Goal: Information Seeking & Learning: Compare options

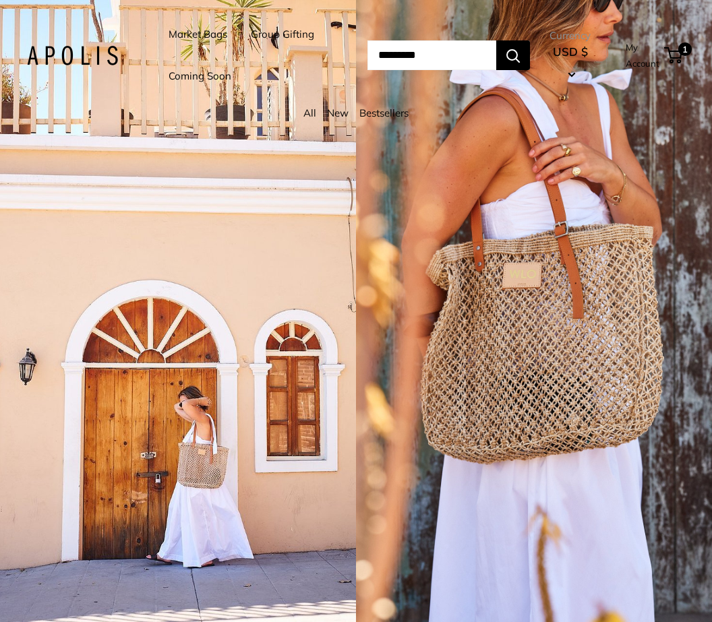
click at [198, 32] on link "Market Bags" at bounding box center [198, 34] width 59 height 19
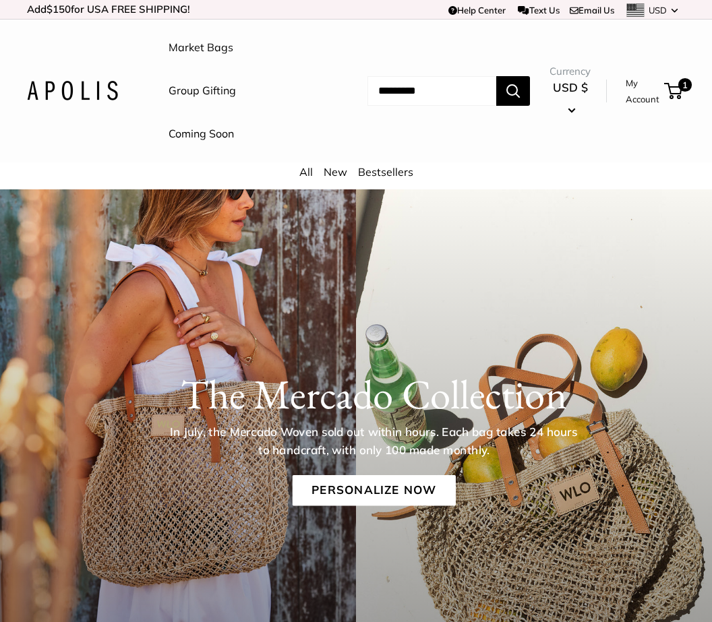
click at [341, 168] on link "New" at bounding box center [336, 171] width 24 height 13
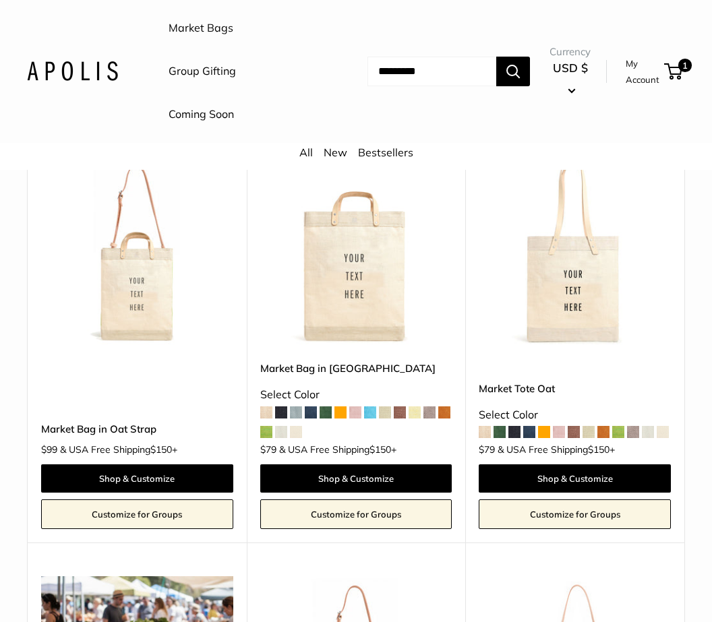
scroll to position [179, 0]
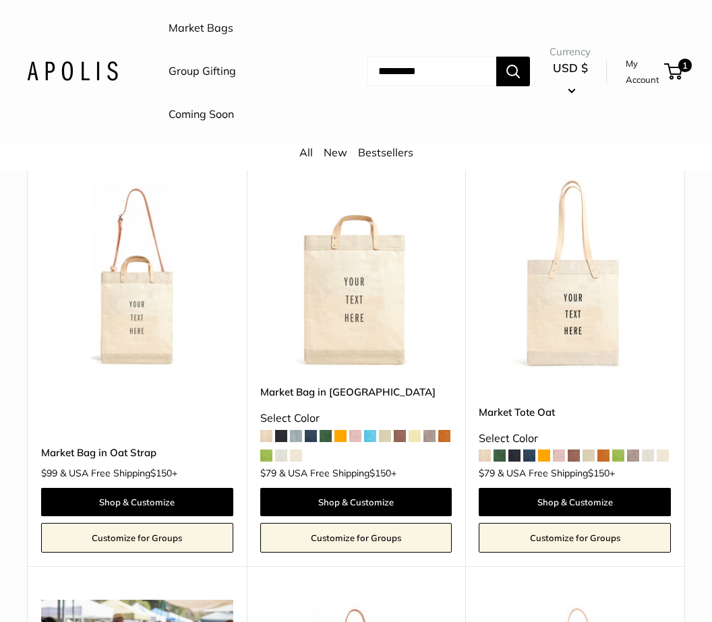
click at [0, 0] on img at bounding box center [0, 0] width 0 height 0
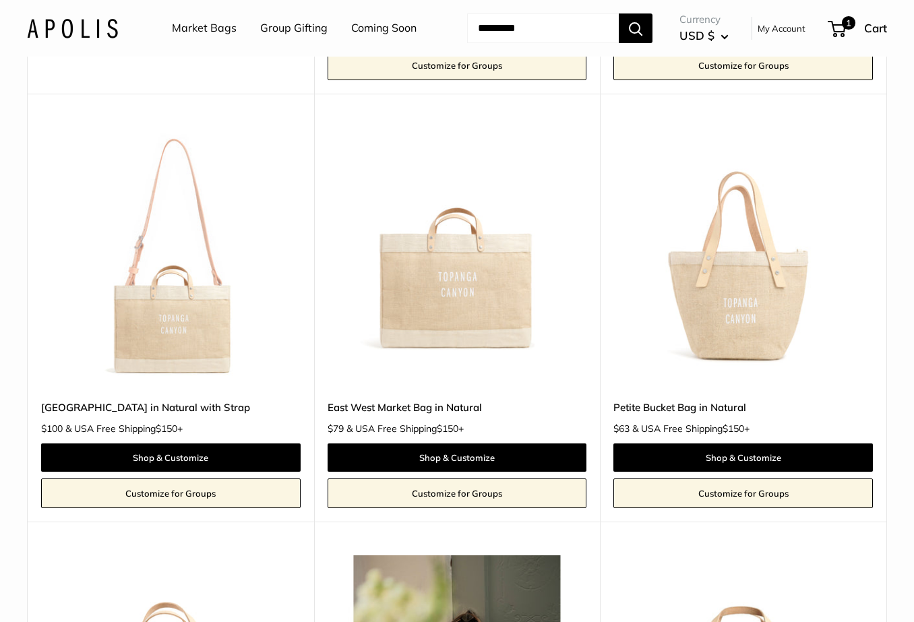
scroll to position [1006, 0]
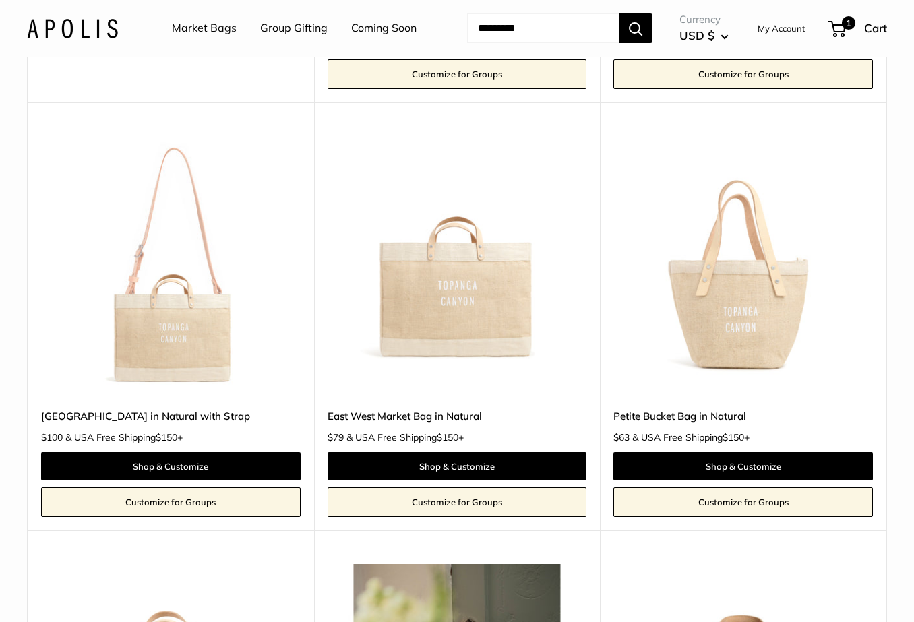
click at [0, 0] on img at bounding box center [0, 0] width 0 height 0
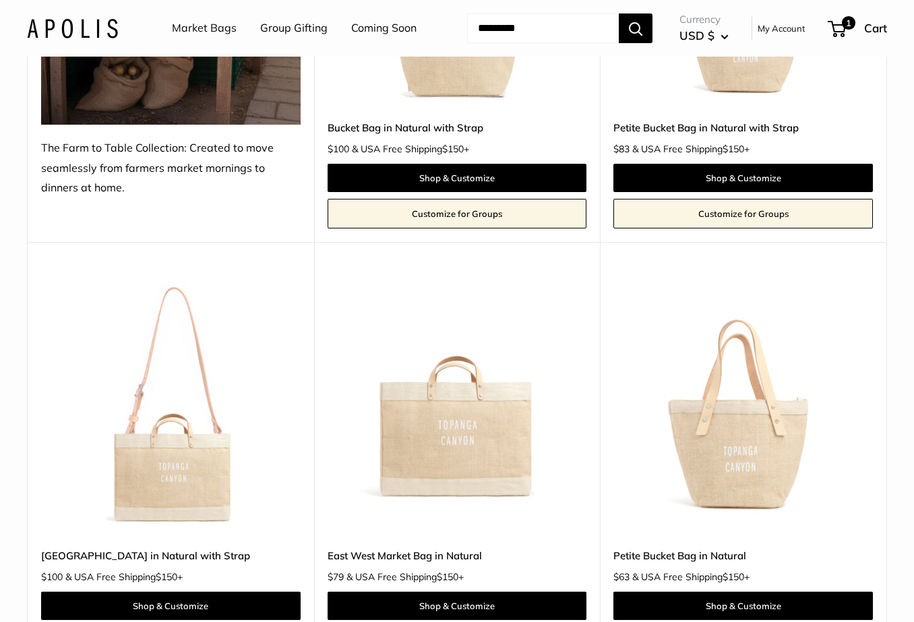
scroll to position [877, 0]
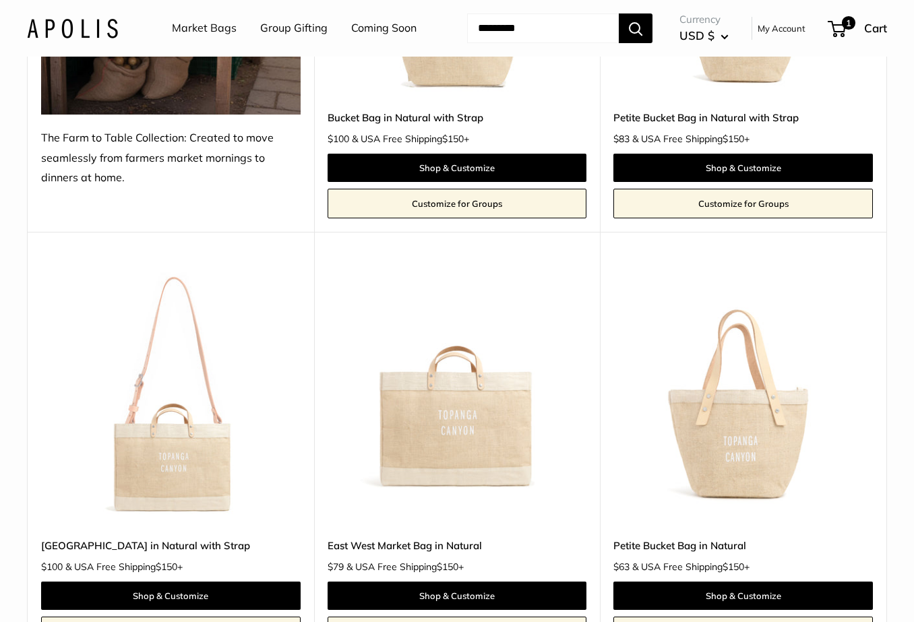
click at [0, 0] on img at bounding box center [0, 0] width 0 height 0
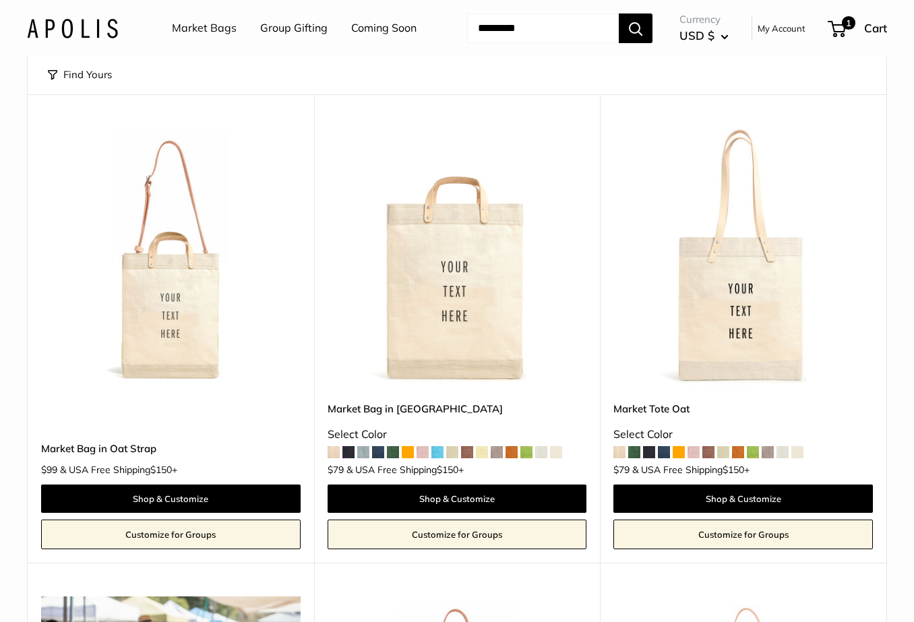
scroll to position [0, 0]
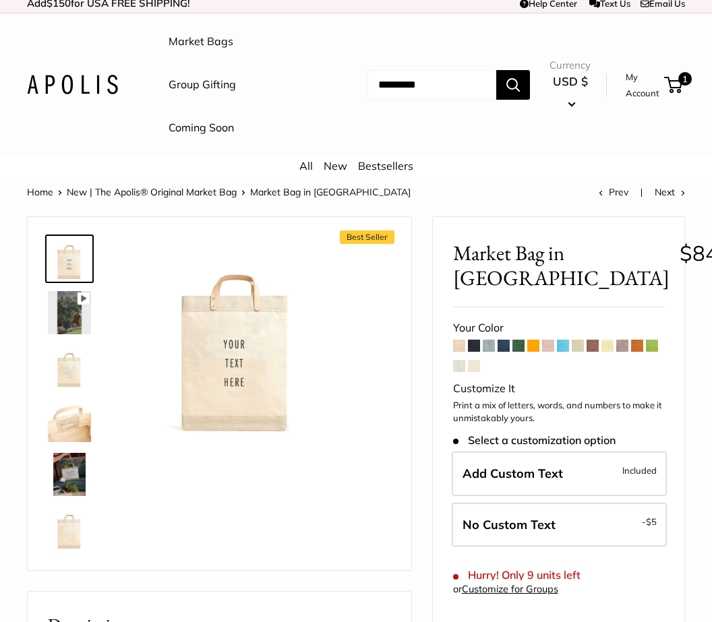
scroll to position [11, 0]
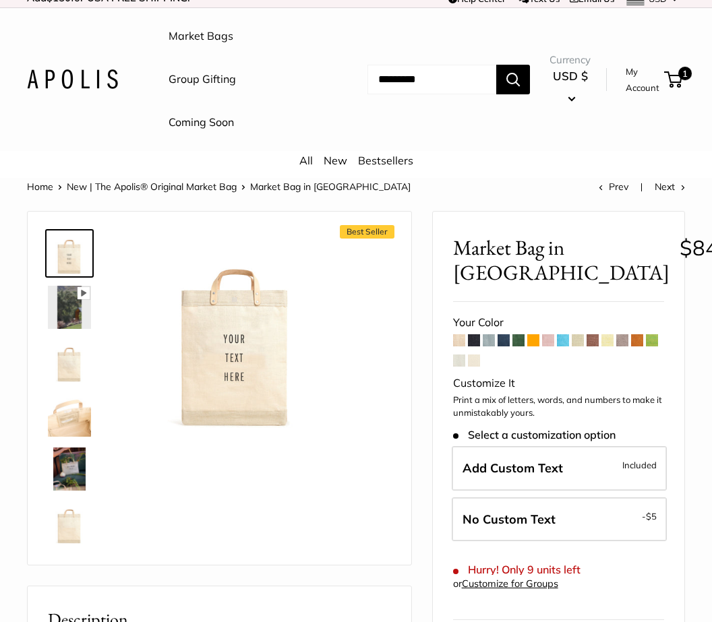
click at [80, 408] on img at bounding box center [69, 415] width 43 height 43
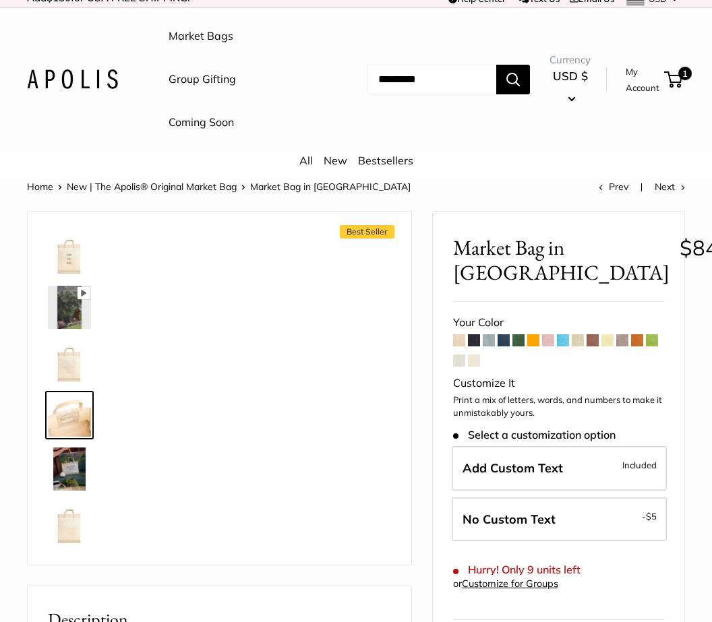
click at [65, 471] on img at bounding box center [69, 469] width 43 height 43
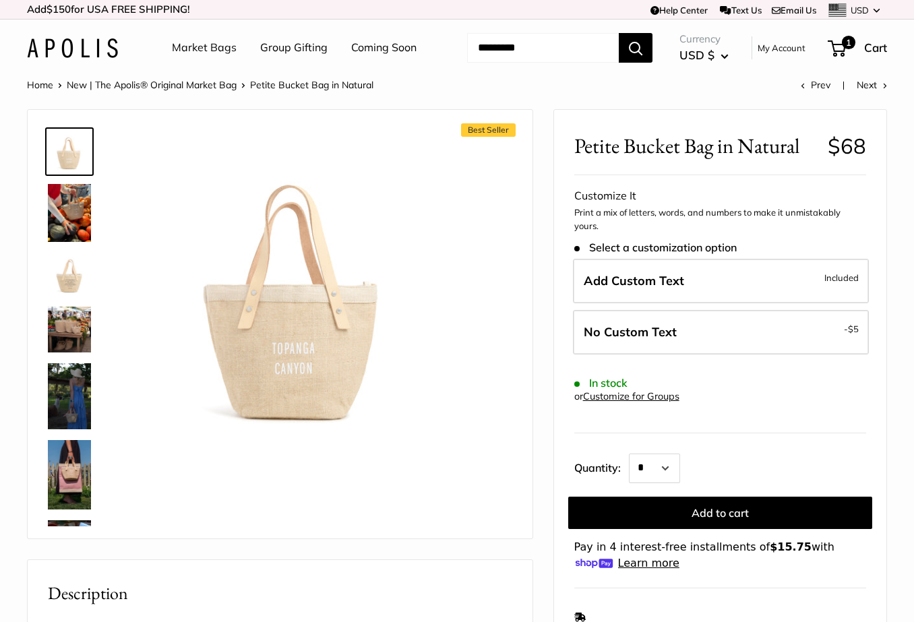
click at [76, 227] on img at bounding box center [69, 213] width 43 height 58
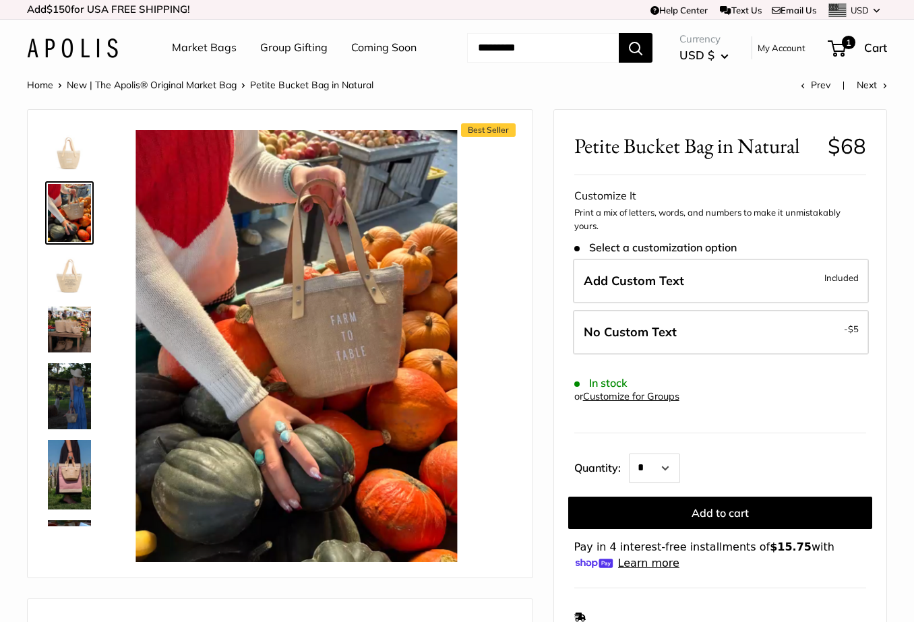
click at [59, 336] on img at bounding box center [69, 330] width 43 height 46
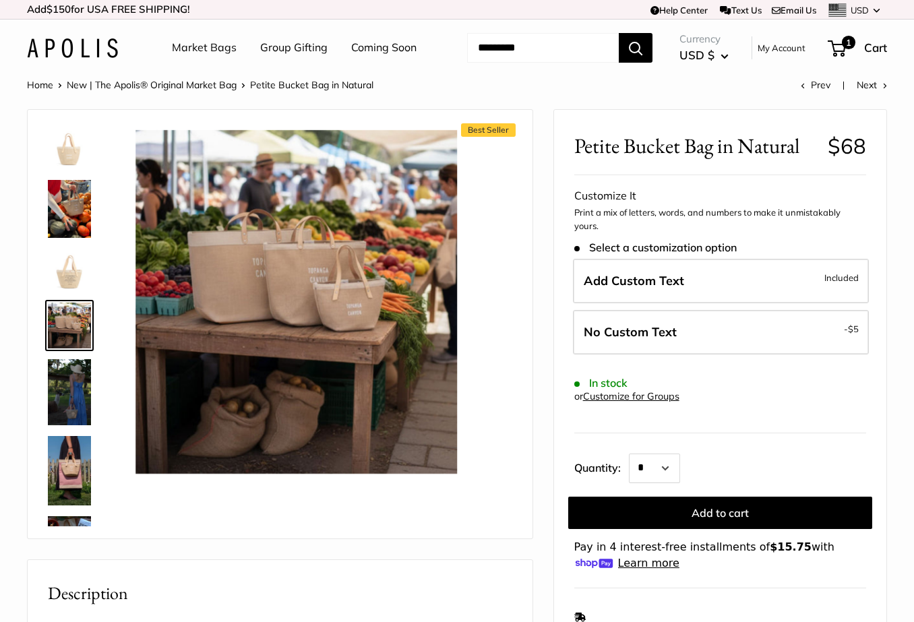
click at [62, 392] on img at bounding box center [69, 391] width 43 height 65
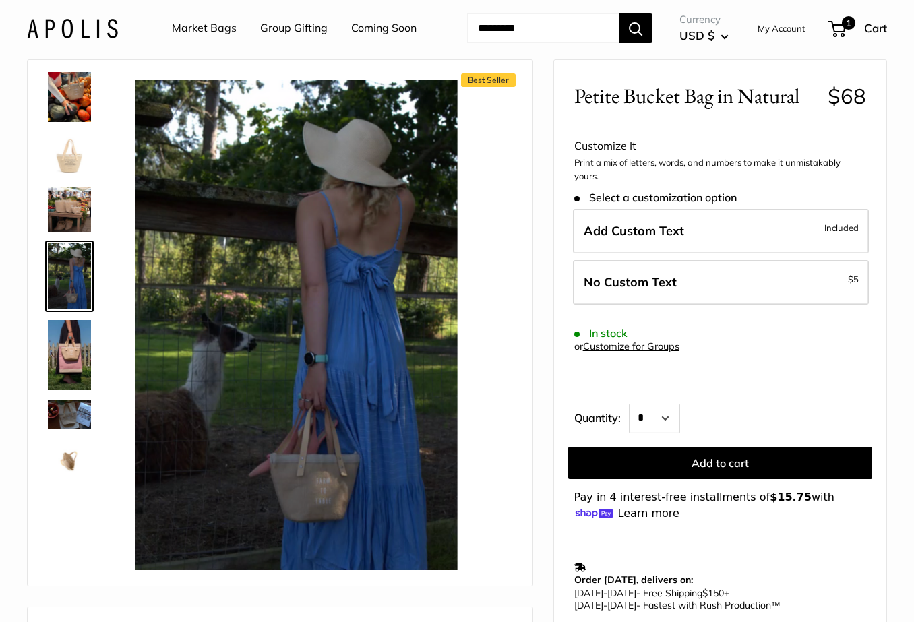
scroll to position [57, 0]
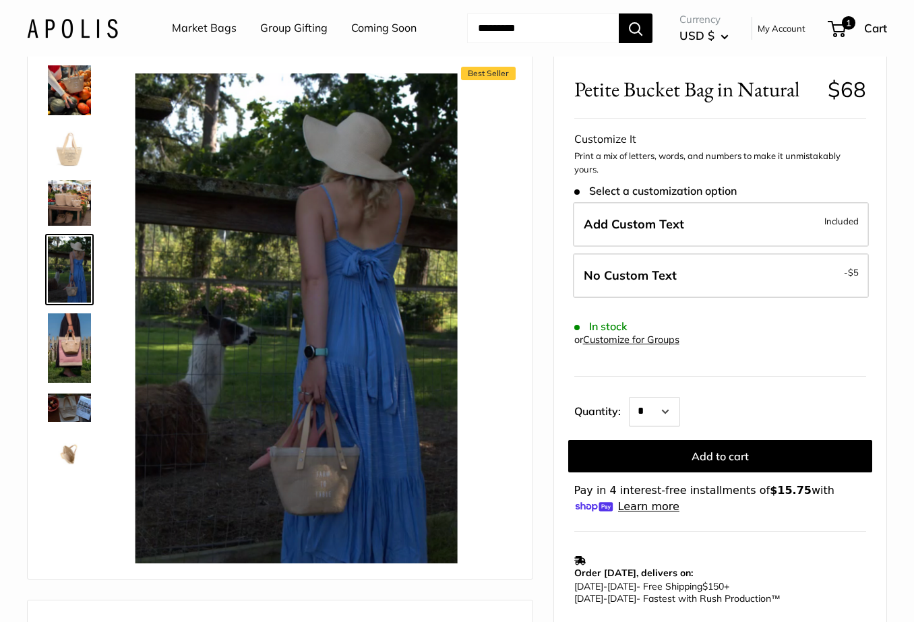
click at [67, 332] on img at bounding box center [69, 348] width 43 height 69
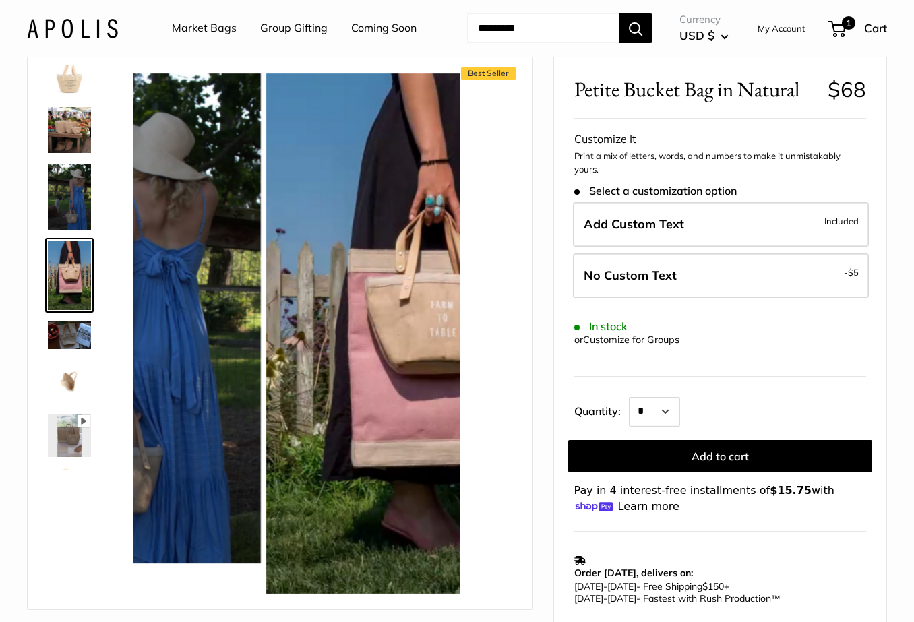
scroll to position [149, 0]
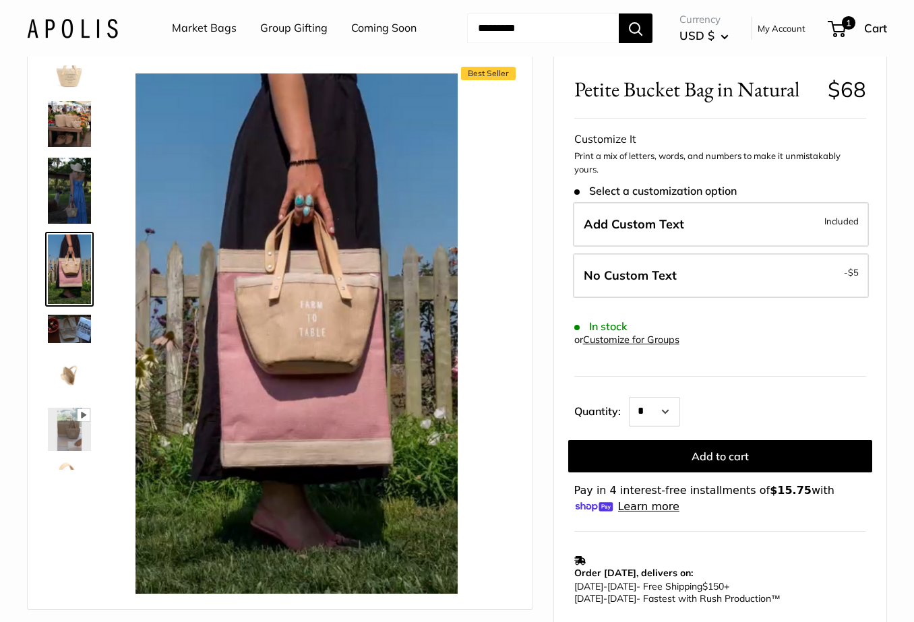
click at [77, 322] on img at bounding box center [69, 329] width 43 height 28
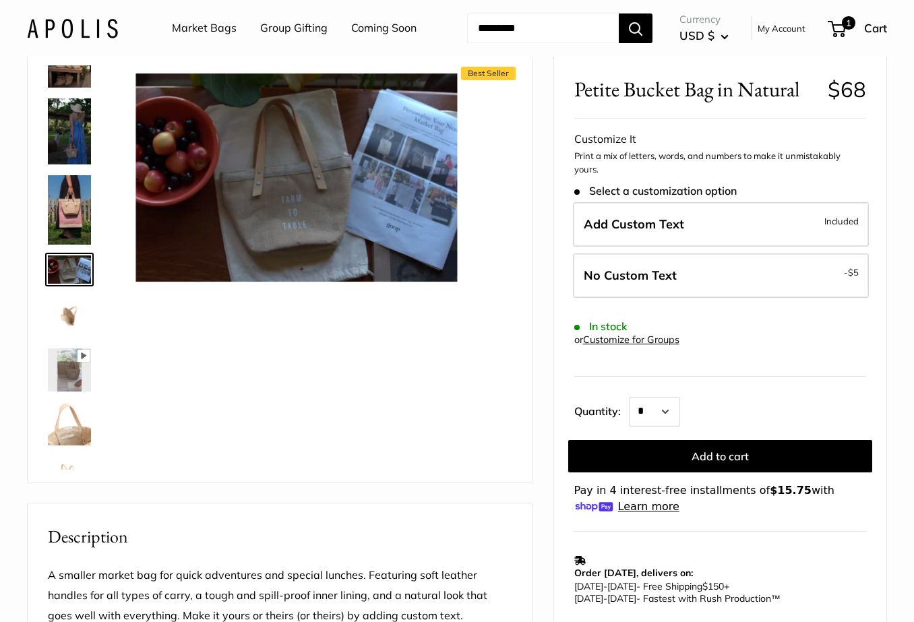
click at [72, 363] on img at bounding box center [69, 370] width 43 height 43
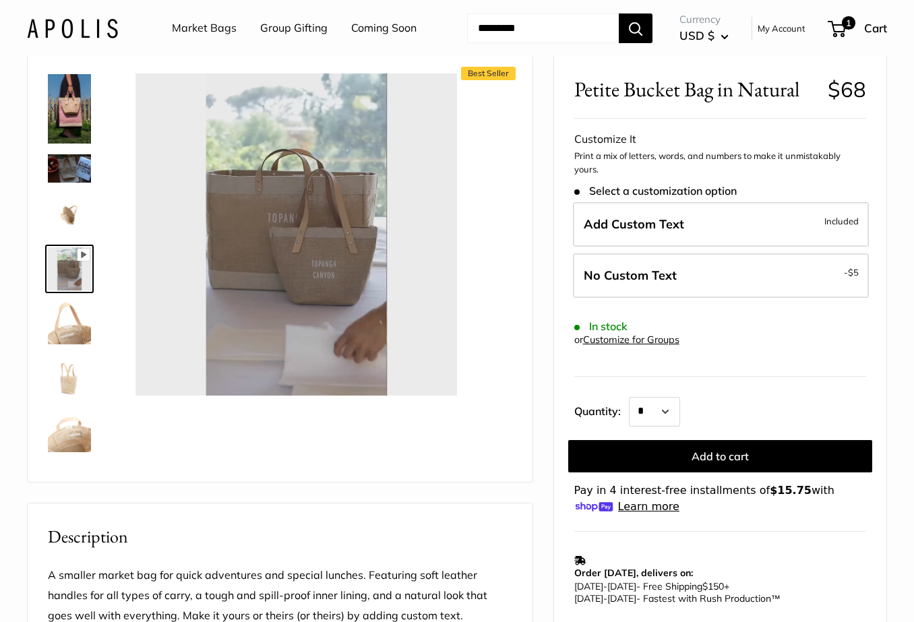
click at [78, 218] on img at bounding box center [69, 215] width 43 height 43
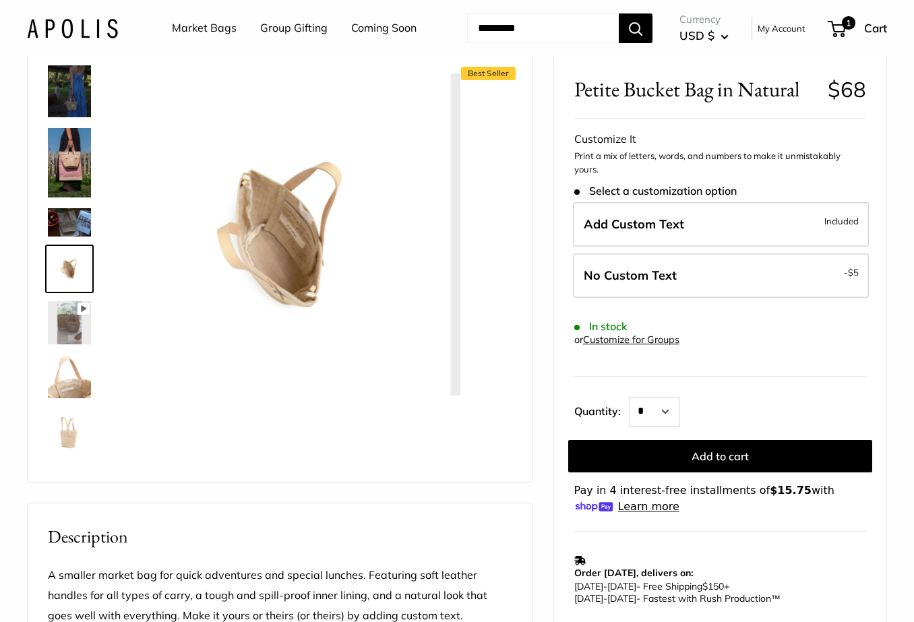
click at [74, 215] on img at bounding box center [69, 222] width 43 height 28
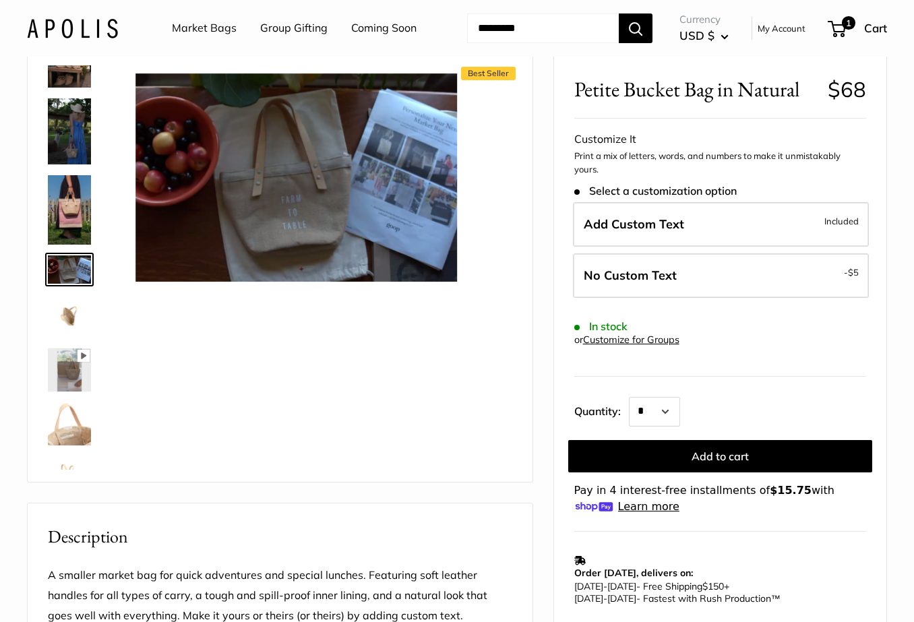
scroll to position [0, 0]
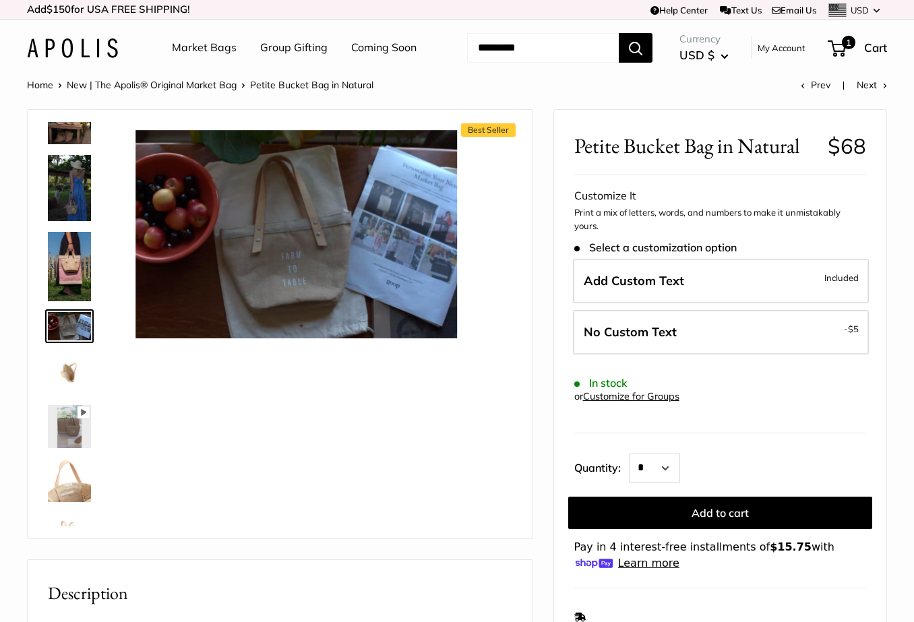
type input "****"
click at [71, 264] on img at bounding box center [69, 266] width 43 height 69
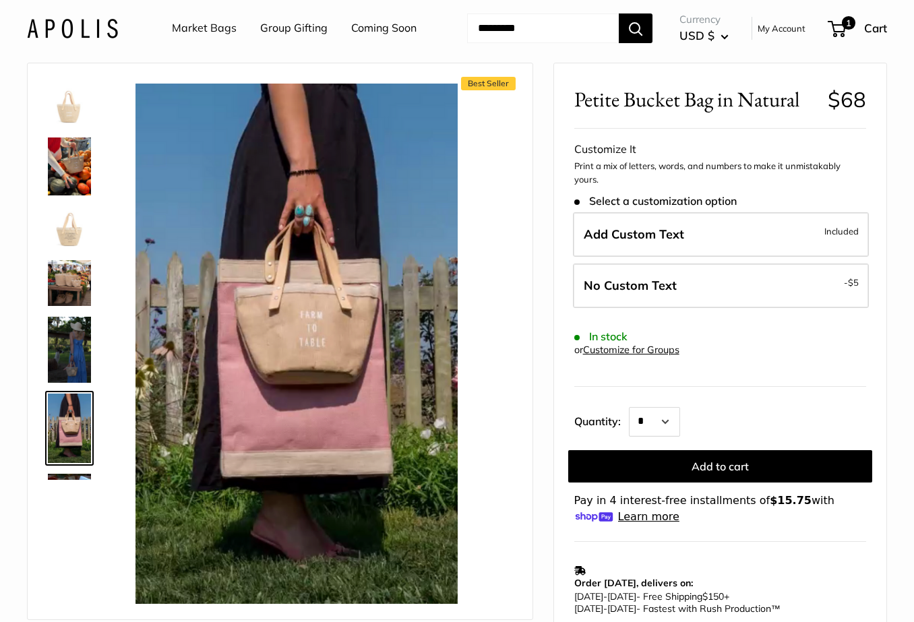
click at [83, 156] on img at bounding box center [69, 167] width 43 height 58
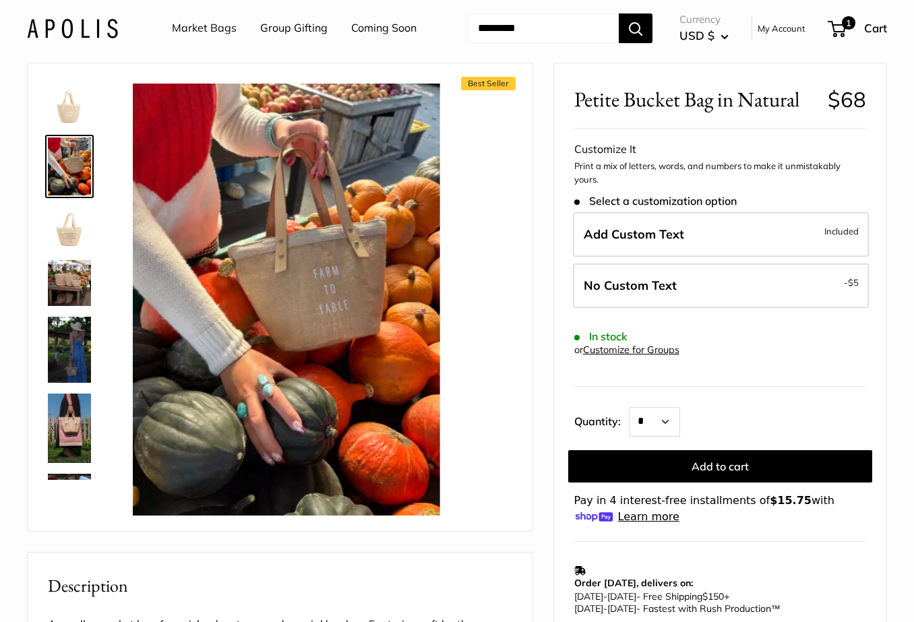
click at [73, 78] on div at bounding box center [74, 278] width 65 height 405
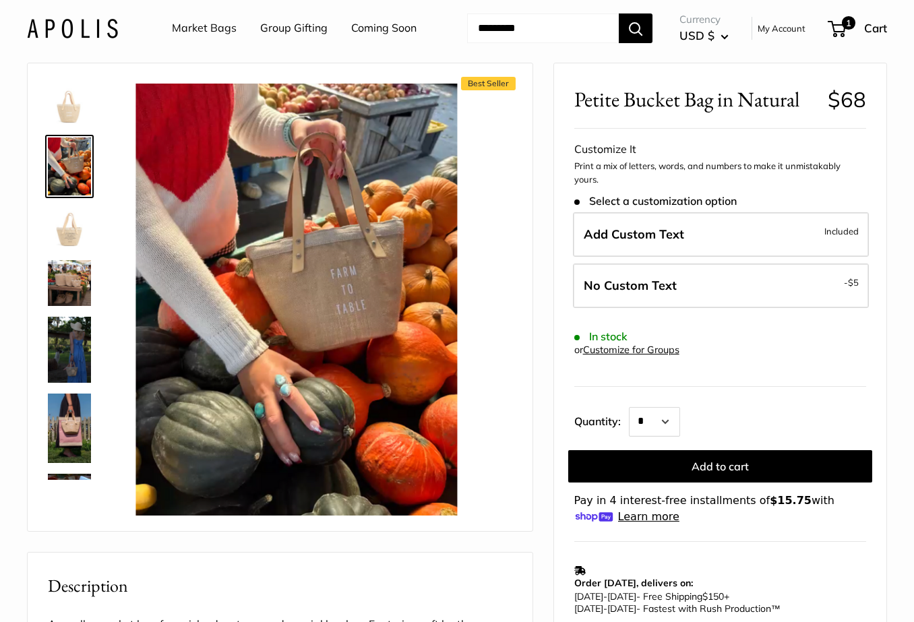
click at [65, 124] on img at bounding box center [69, 105] width 43 height 43
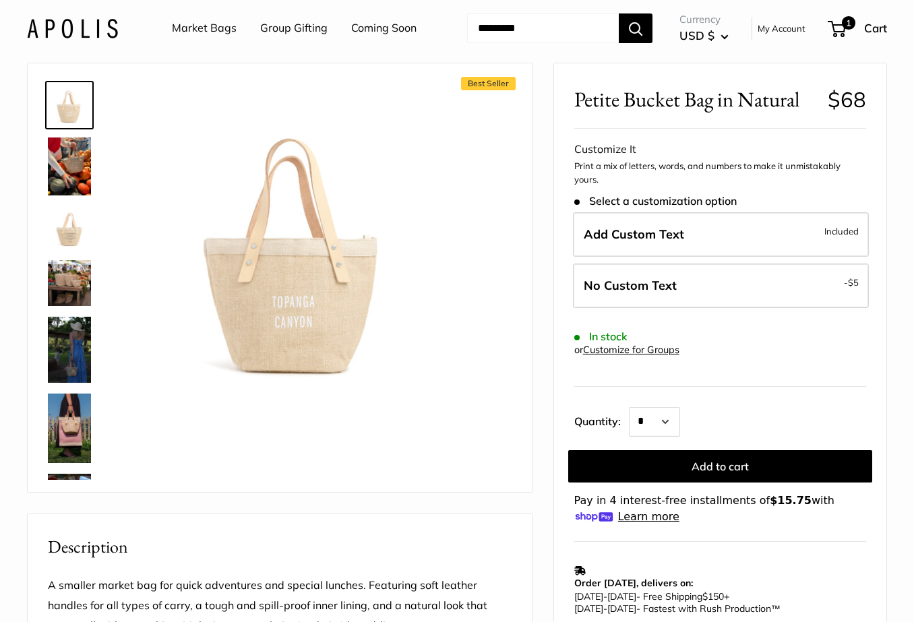
click at [67, 300] on img at bounding box center [69, 283] width 43 height 46
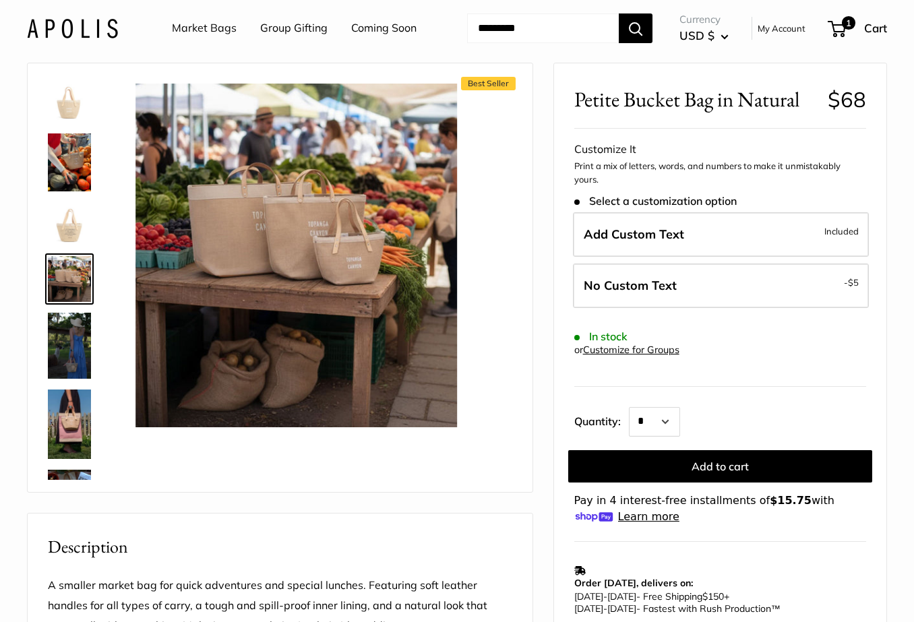
click at [63, 330] on img at bounding box center [69, 345] width 43 height 65
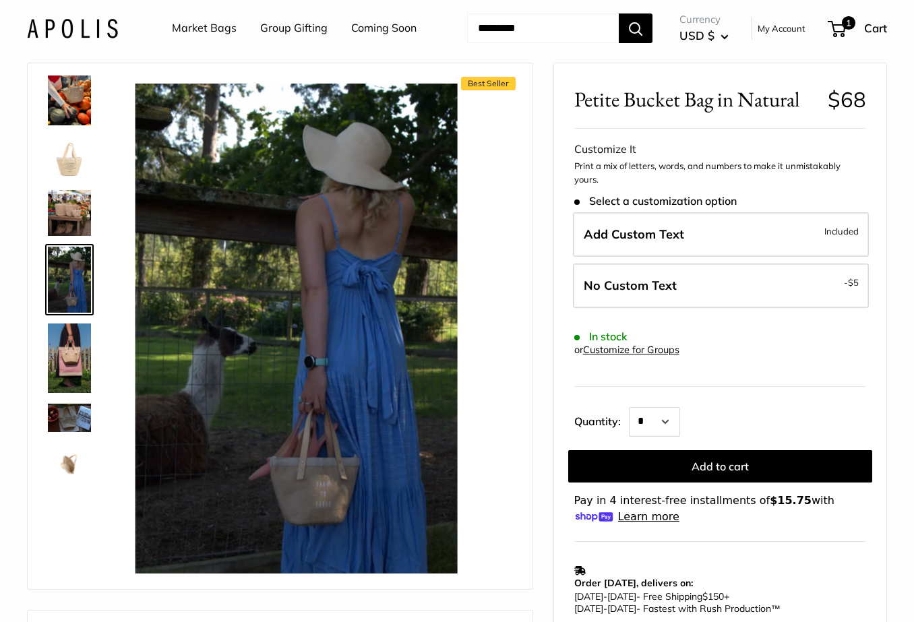
scroll to position [0, 0]
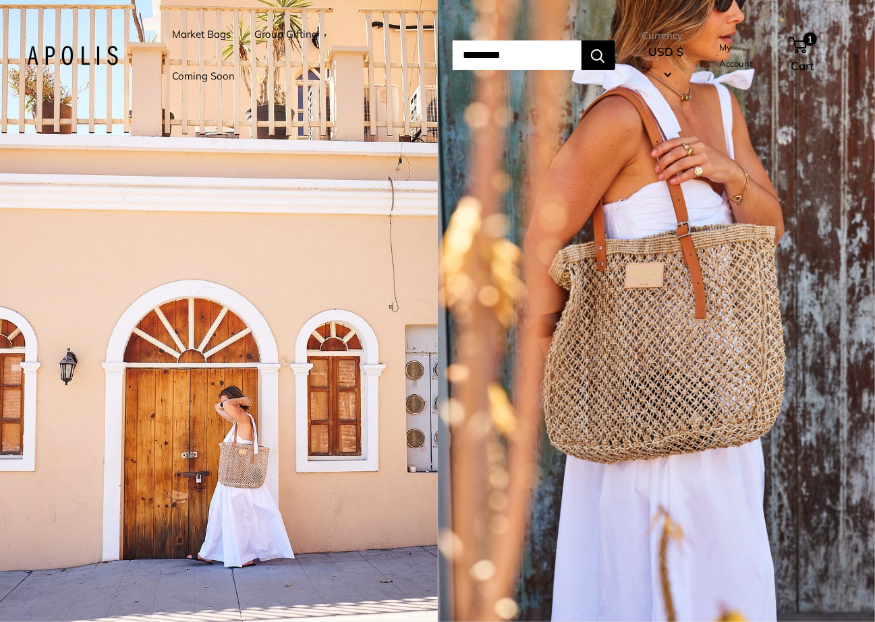
click at [198, 38] on link "Market Bags" at bounding box center [201, 34] width 59 height 19
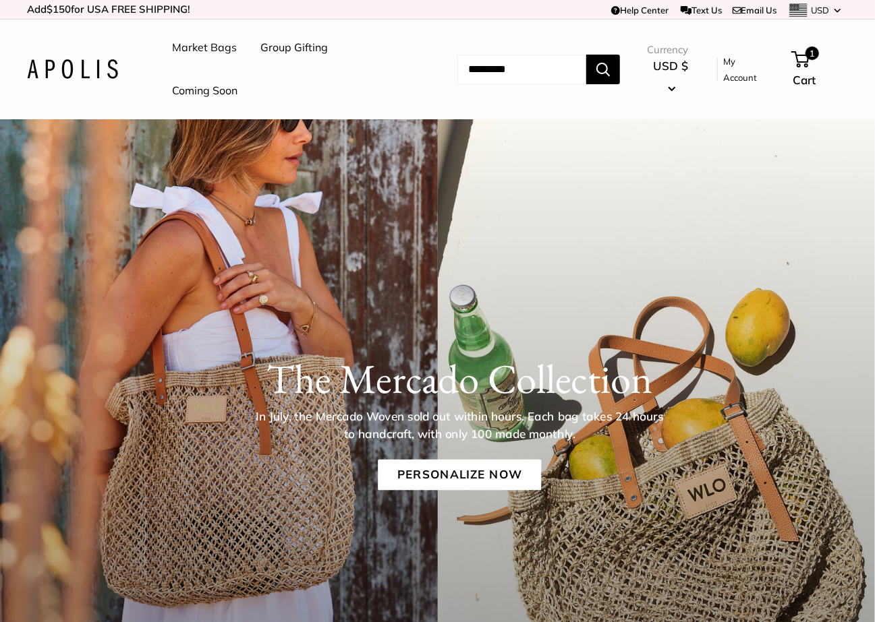
click at [274, 332] on div "The [PERSON_NAME] Collection In July, the [PERSON_NAME] Woven sold out within h…" at bounding box center [437, 414] width 875 height 187
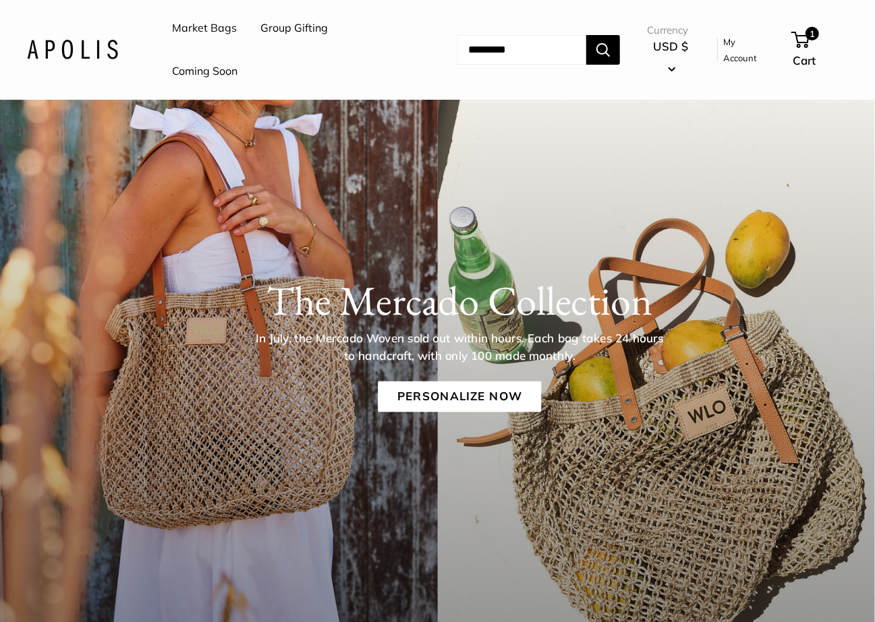
scroll to position [95, 0]
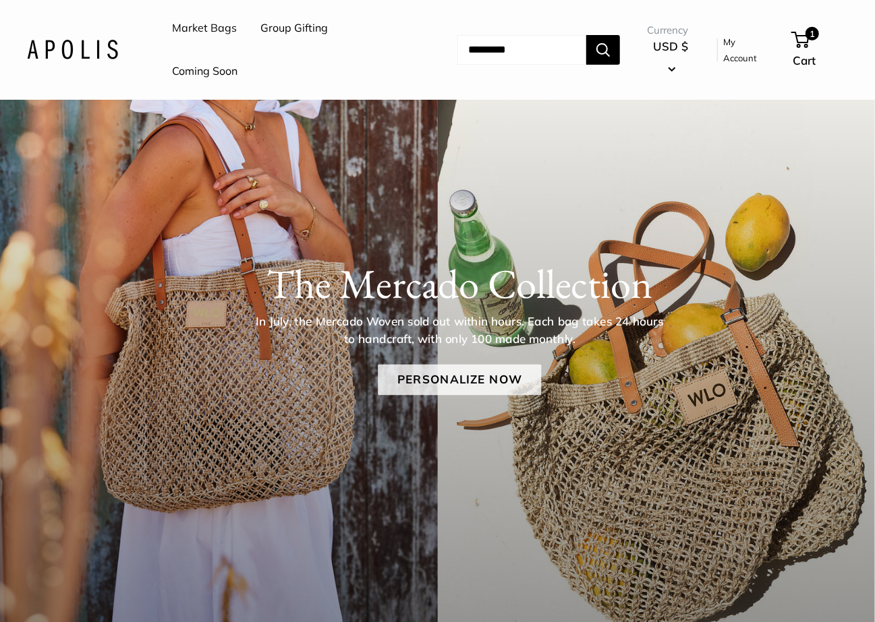
click at [418, 388] on link "Personalize Now" at bounding box center [459, 380] width 163 height 31
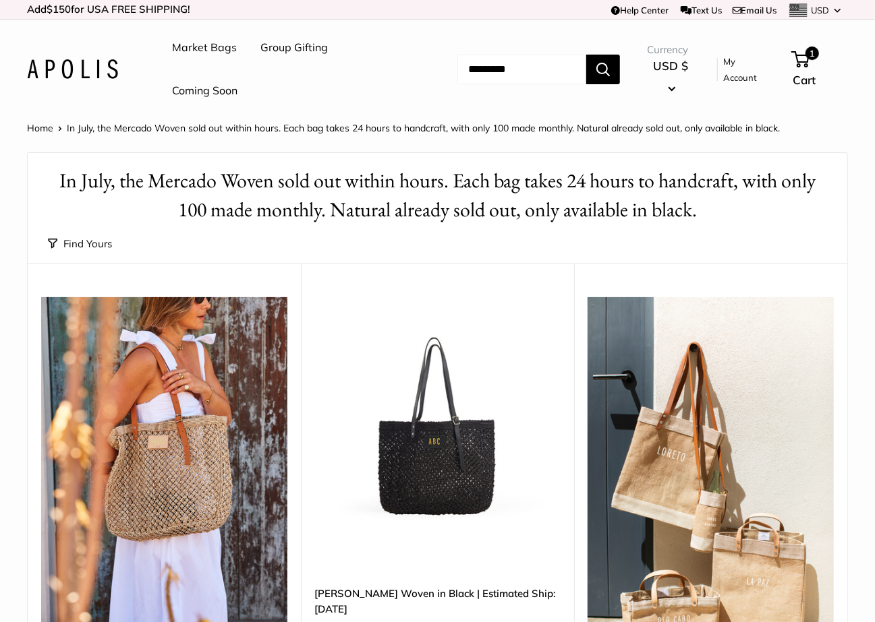
click at [375, 130] on span "In July, the Mercado Woven sold out within hours. Each bag takes 24 hours to ha…" at bounding box center [423, 128] width 713 height 12
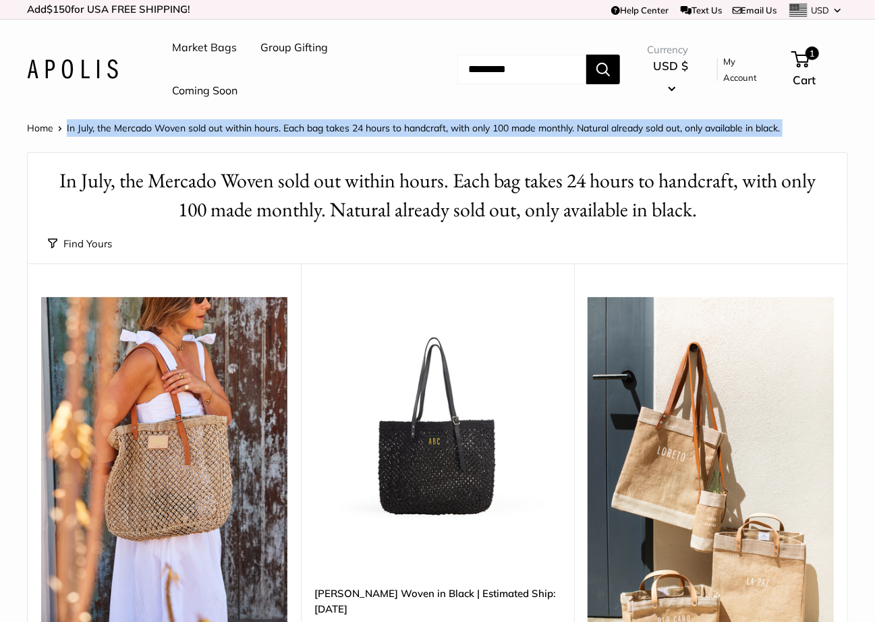
click at [375, 130] on span "In July, the Mercado Woven sold out within hours. Each bag takes 24 hours to ha…" at bounding box center [423, 128] width 713 height 12
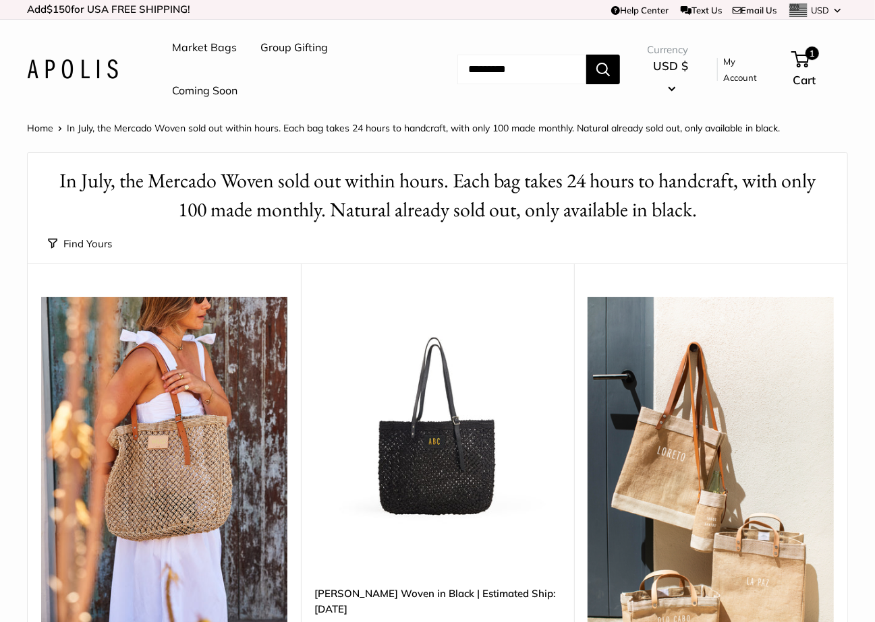
click at [376, 133] on span "In July, the Mercado Woven sold out within hours. Each bag takes 24 hours to ha…" at bounding box center [423, 128] width 713 height 12
click at [217, 45] on link "Market Bags" at bounding box center [204, 48] width 65 height 20
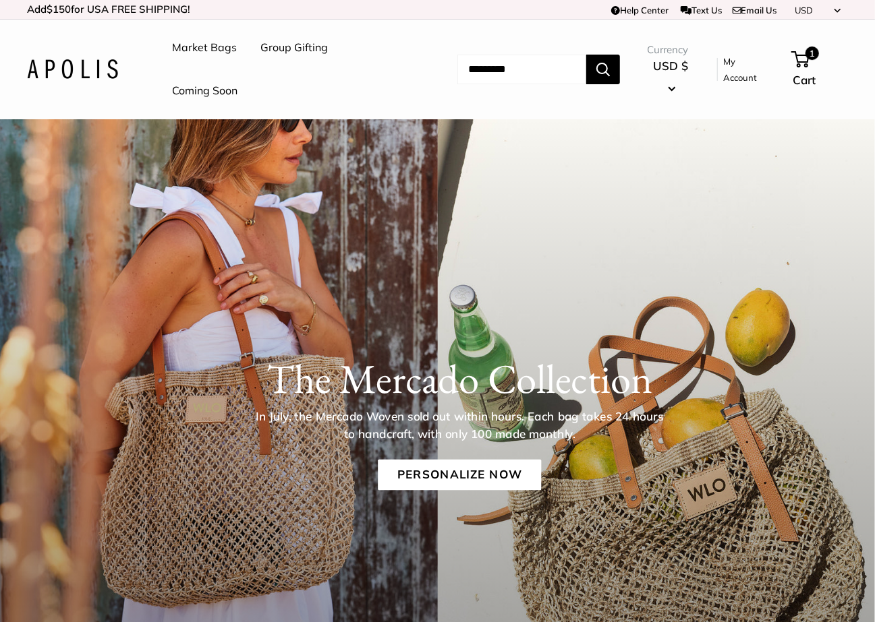
click at [287, 45] on link "Group Gifting" at bounding box center [293, 48] width 67 height 20
click at [207, 87] on link "Coming Soon" at bounding box center [204, 91] width 65 height 20
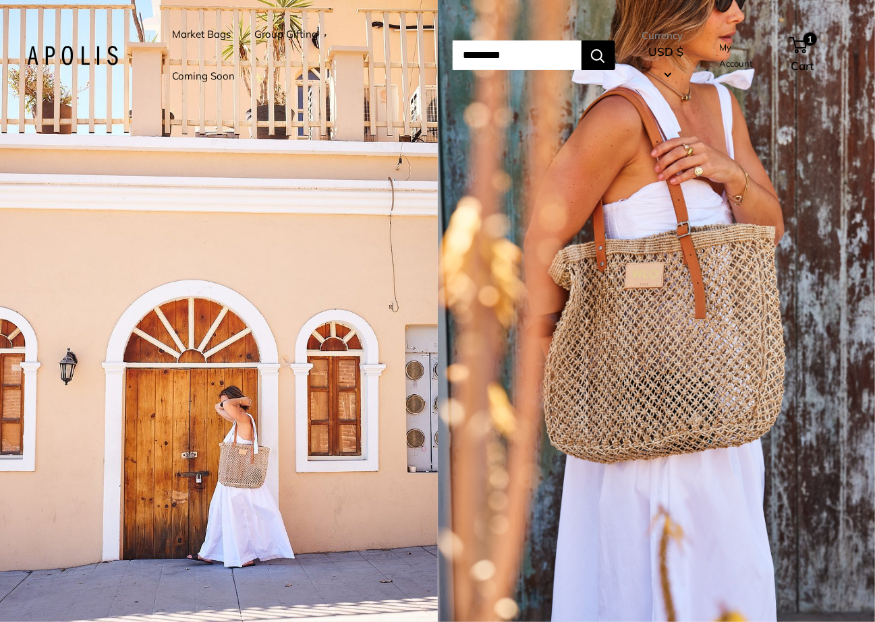
click at [198, 32] on link "Market Bags" at bounding box center [201, 34] width 59 height 19
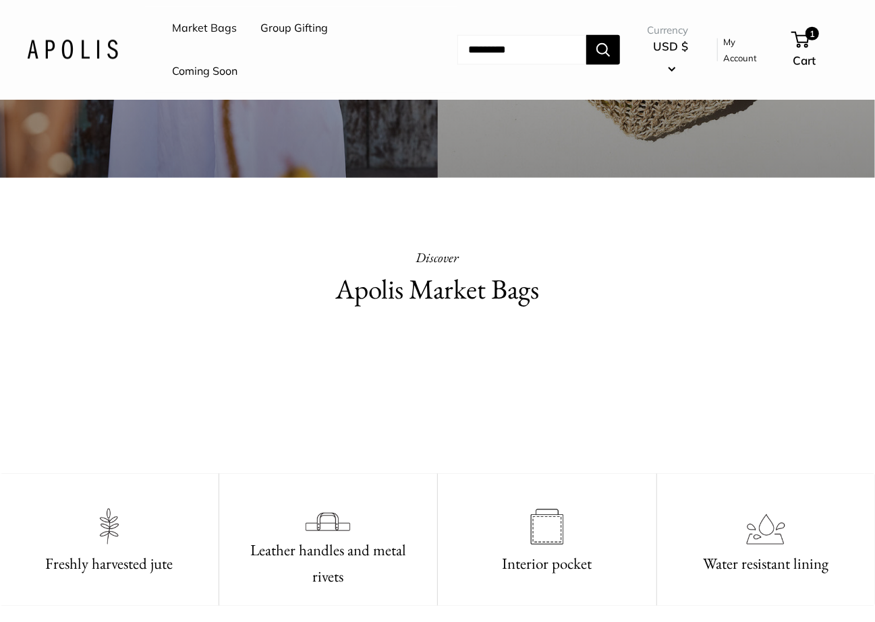
scroll to position [604, 0]
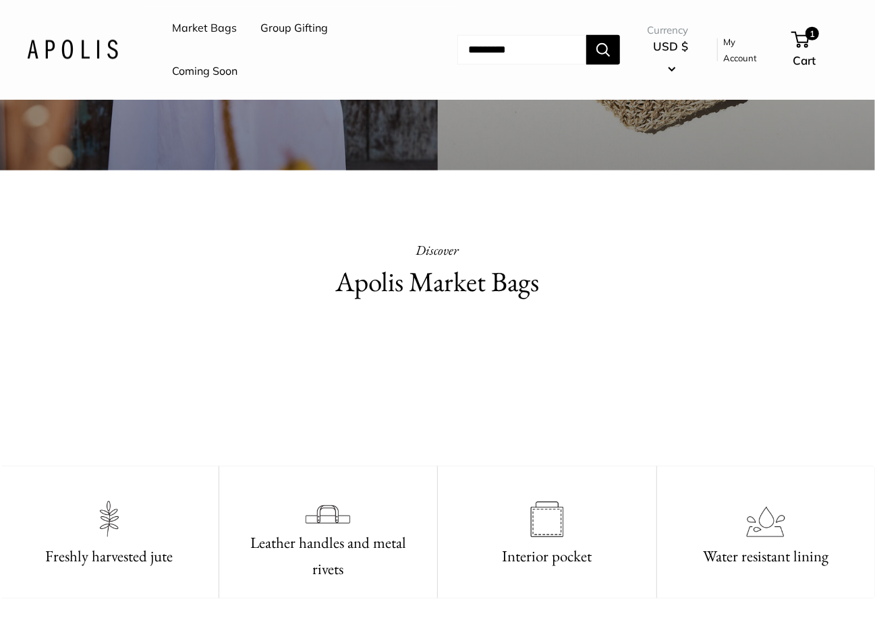
click at [392, 253] on p "Discover" at bounding box center [437, 250] width 411 height 24
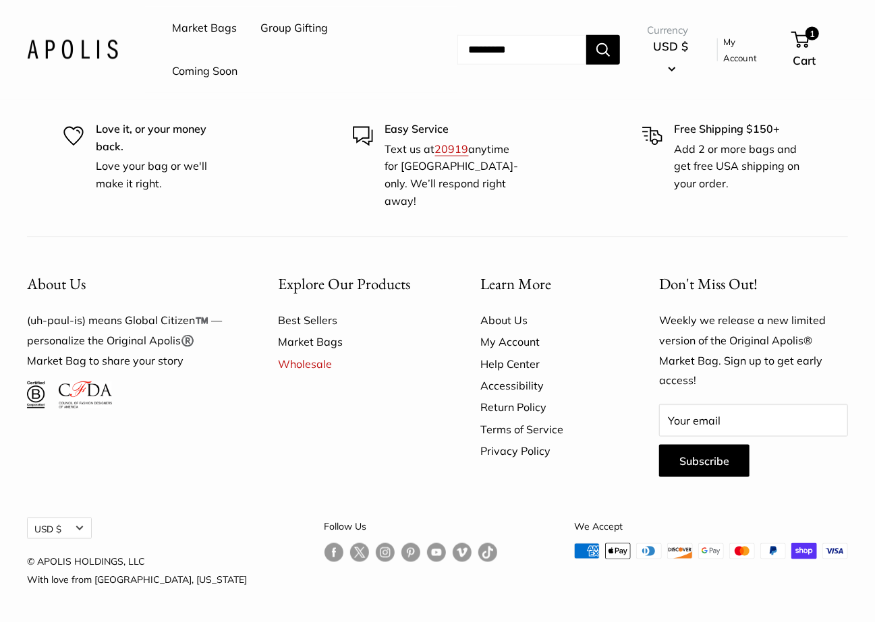
scroll to position [3622, 0]
click at [318, 353] on link "Market Bags" at bounding box center [355, 342] width 155 height 22
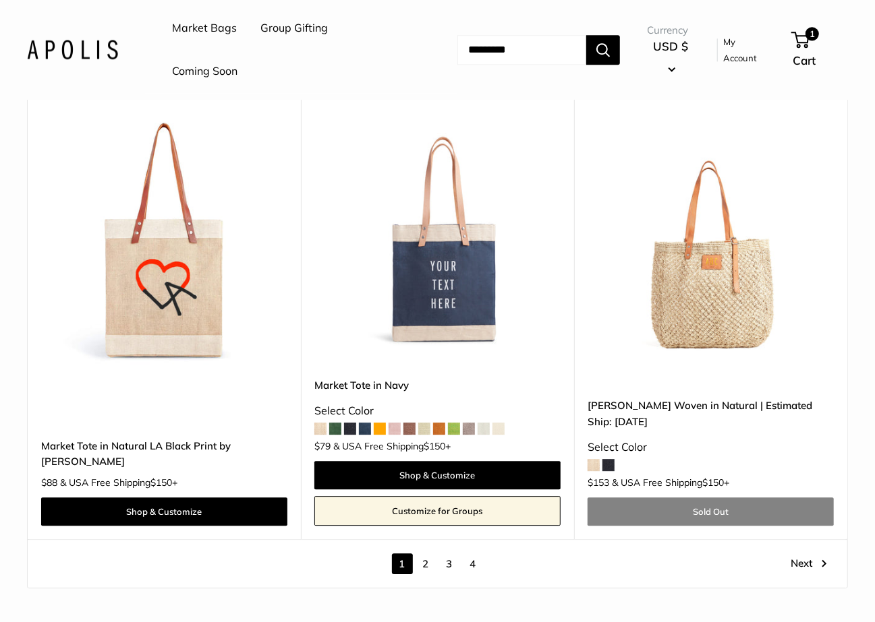
scroll to position [6973, 0]
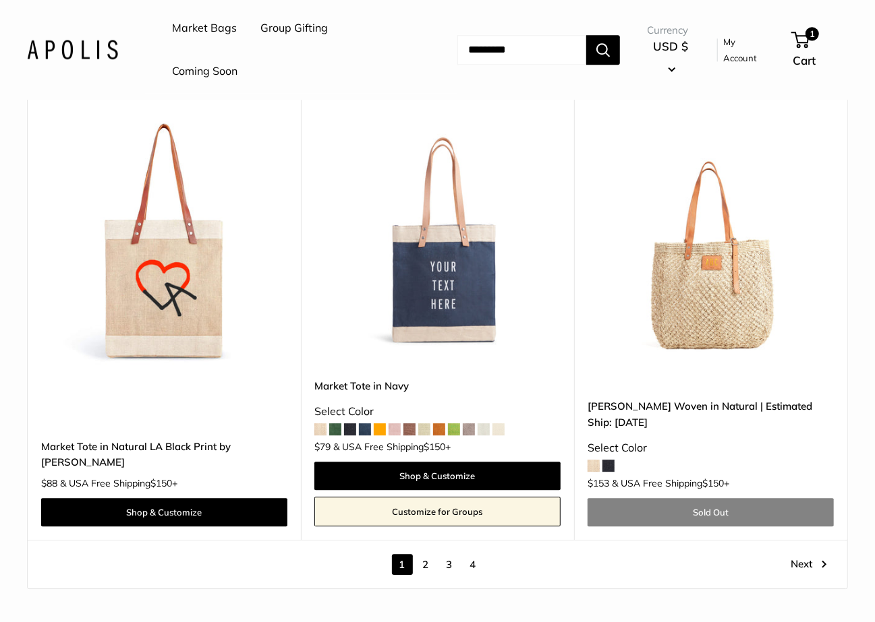
click at [425, 554] on link "2" at bounding box center [425, 564] width 21 height 21
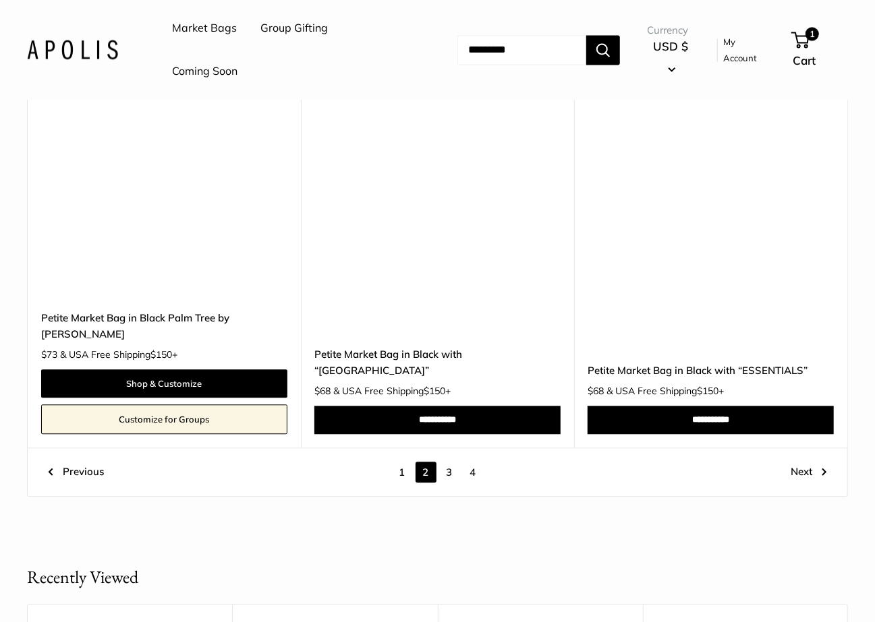
scroll to position [6771, 0]
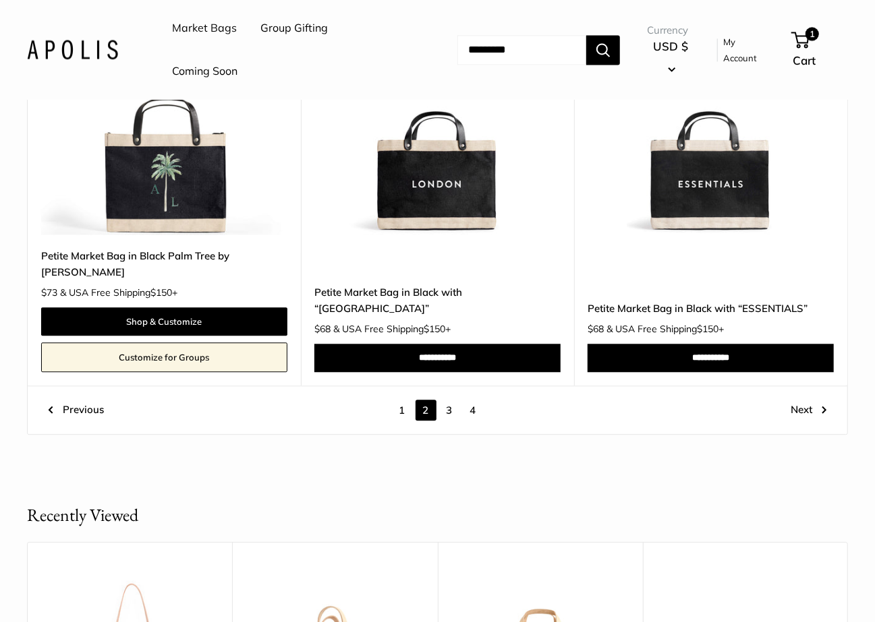
click at [451, 403] on link "3" at bounding box center [449, 410] width 21 height 21
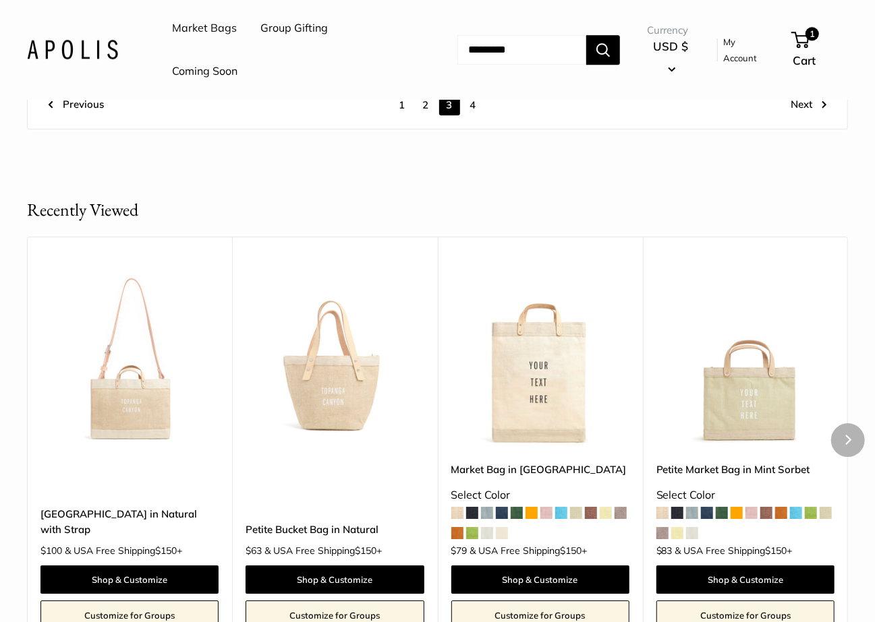
scroll to position [7260, 0]
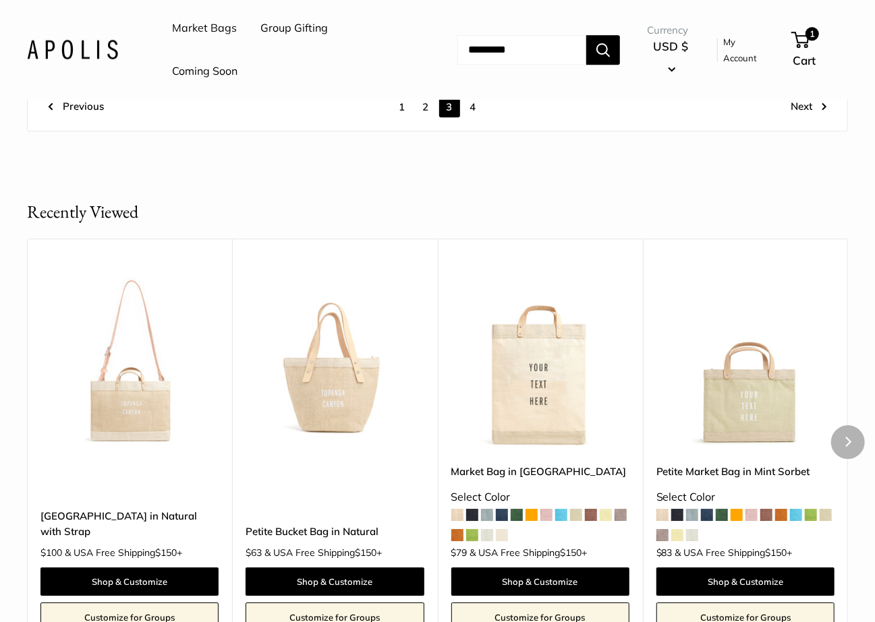
click at [0, 0] on img at bounding box center [0, 0] width 0 height 0
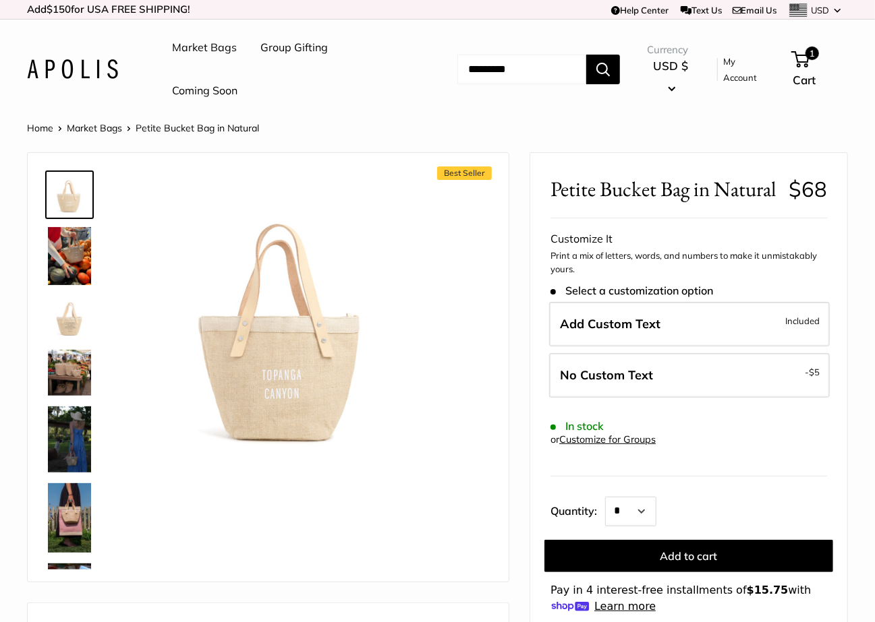
click at [59, 257] on img at bounding box center [69, 256] width 43 height 58
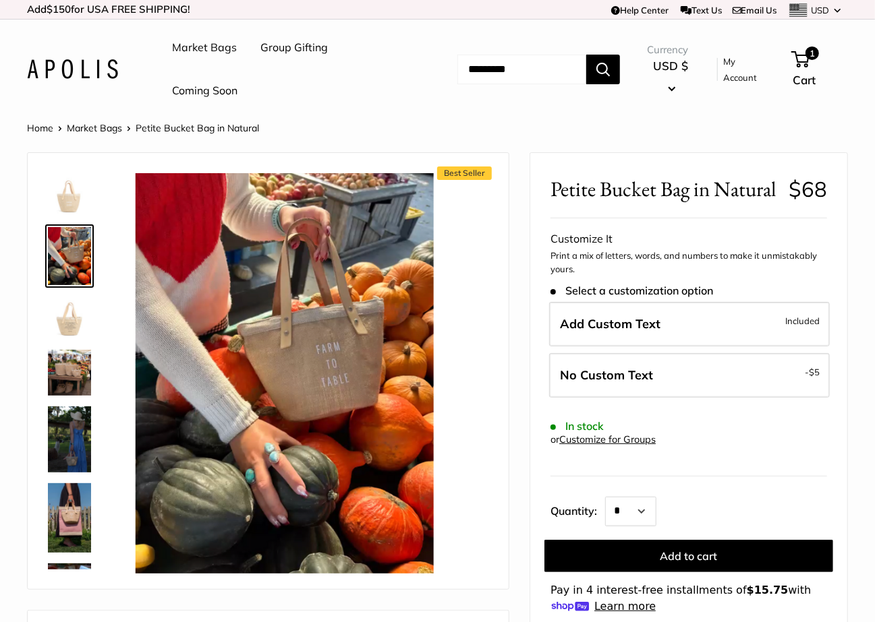
click at [65, 316] on img at bounding box center [69, 317] width 43 height 43
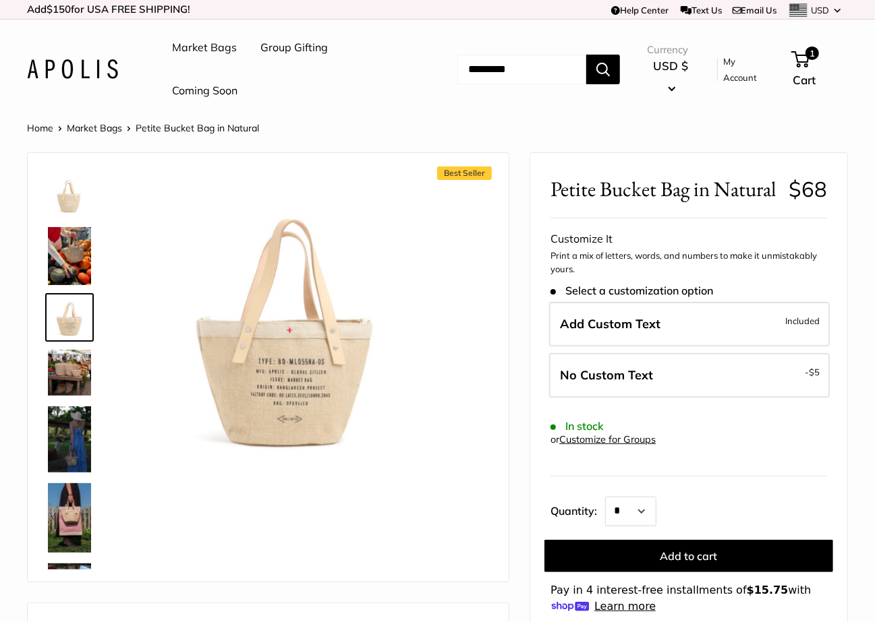
click at [69, 394] on img at bounding box center [69, 373] width 43 height 46
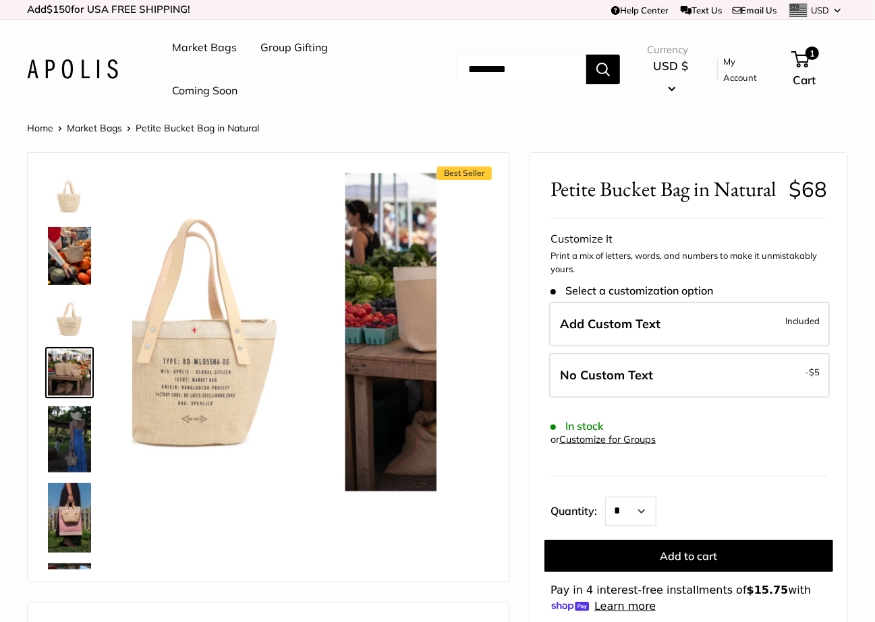
scroll to position [4, 0]
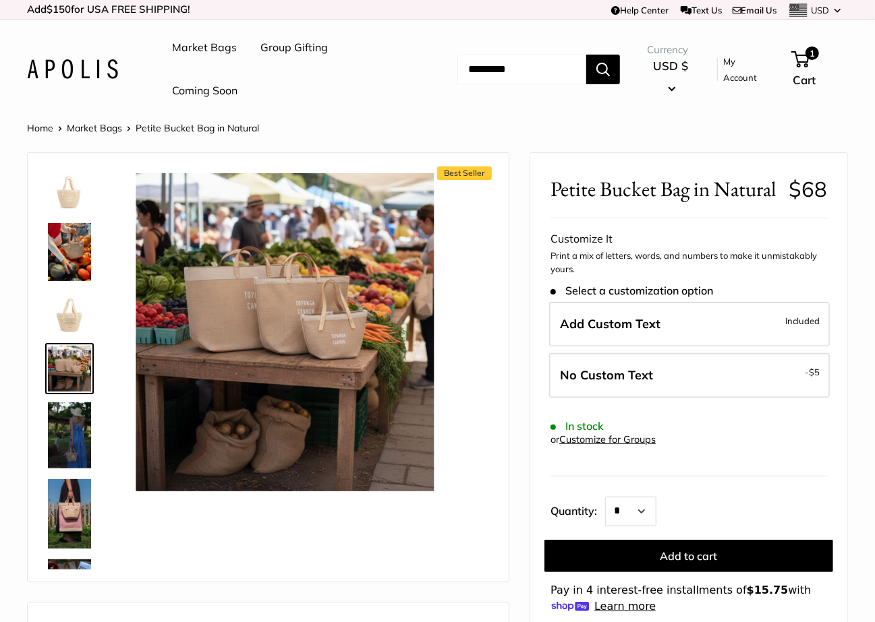
click at [68, 427] on img at bounding box center [69, 435] width 43 height 65
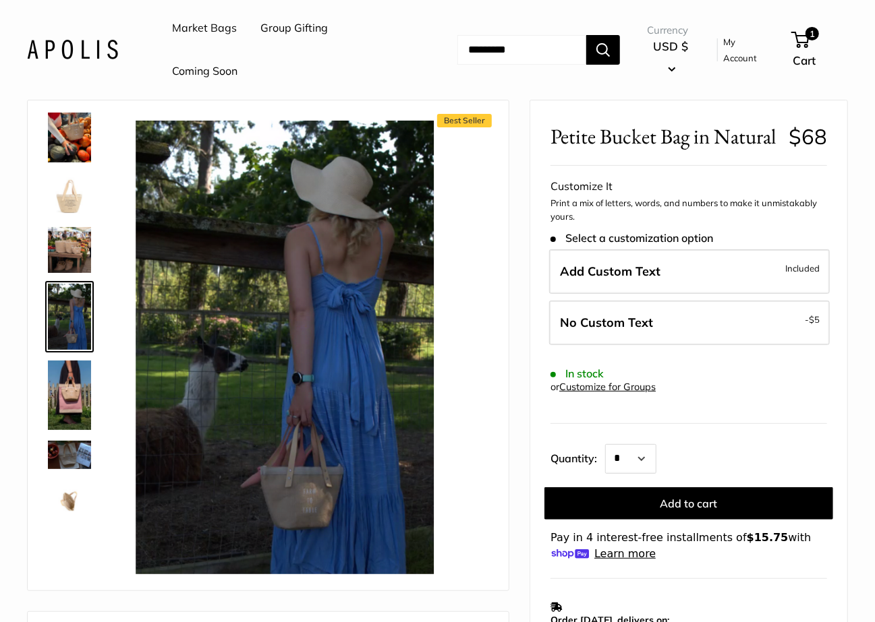
scroll to position [52, 0]
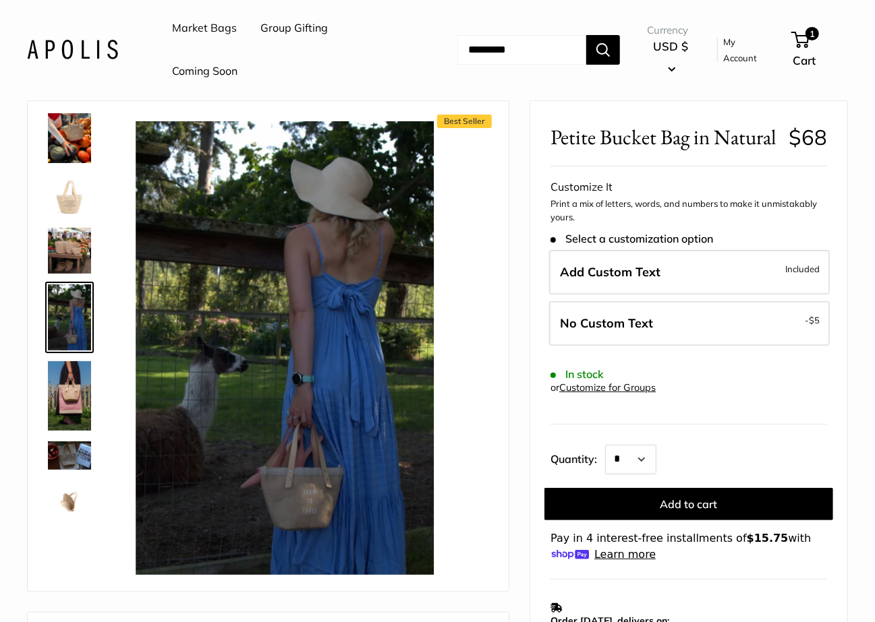
click at [74, 379] on img at bounding box center [69, 395] width 43 height 69
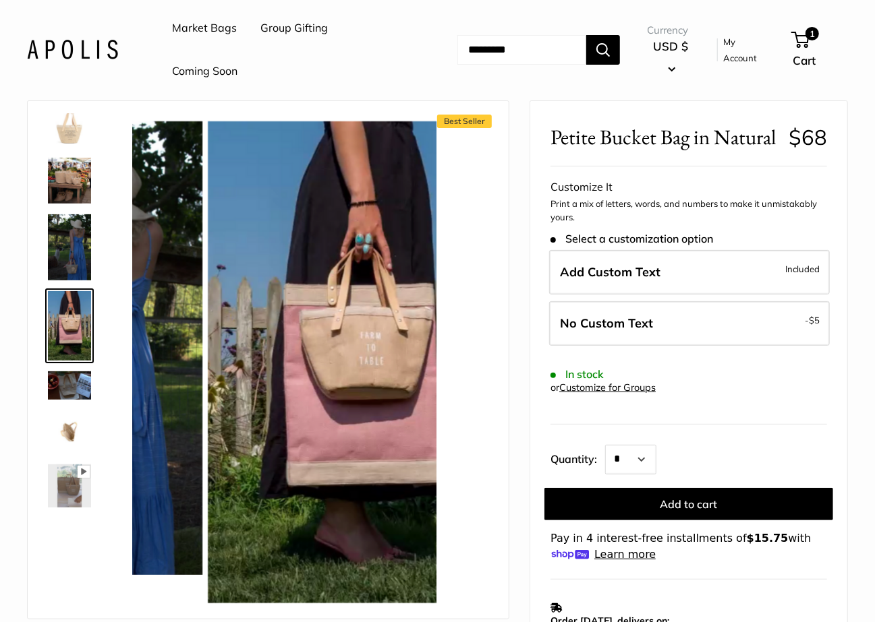
scroll to position [149, 0]
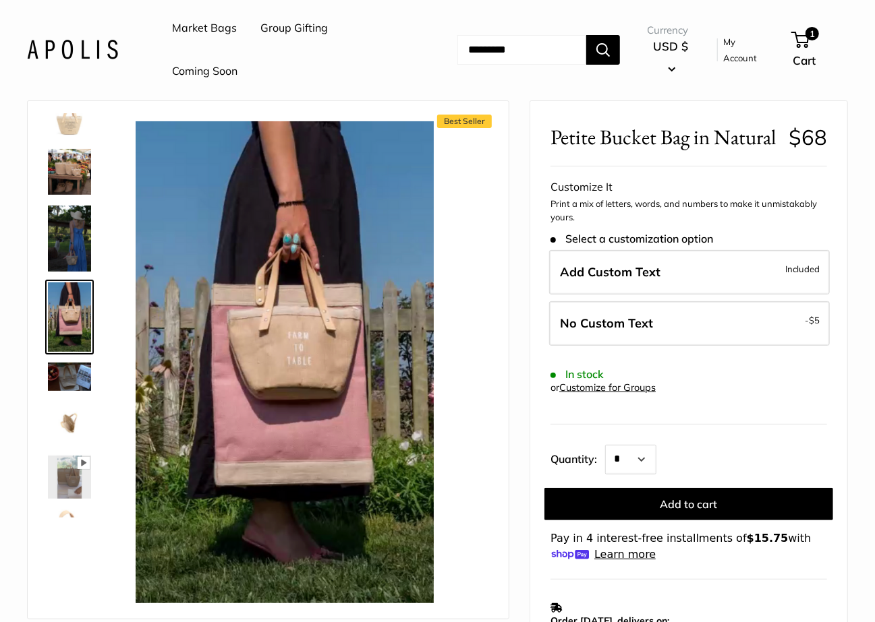
click at [69, 241] on img at bounding box center [69, 238] width 43 height 65
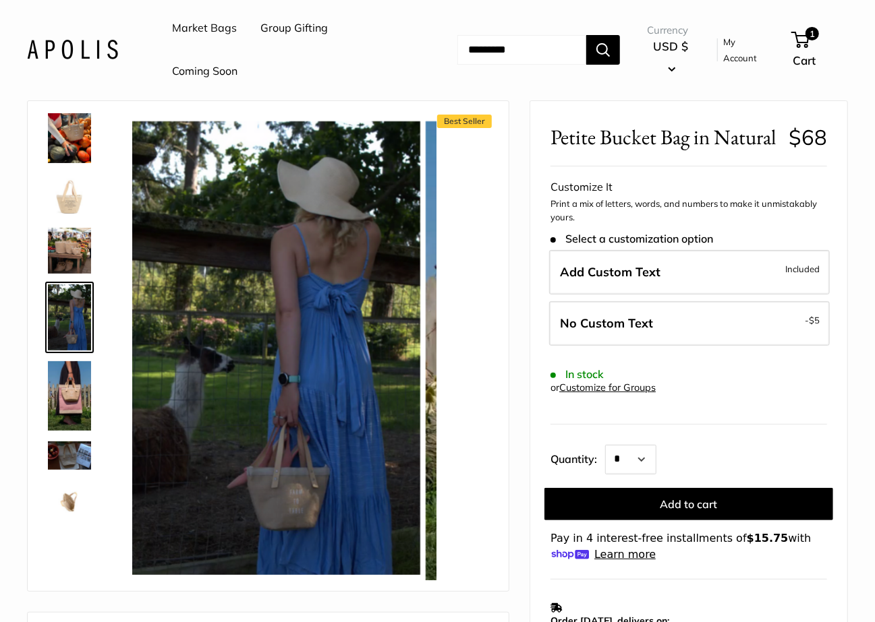
scroll to position [0, 0]
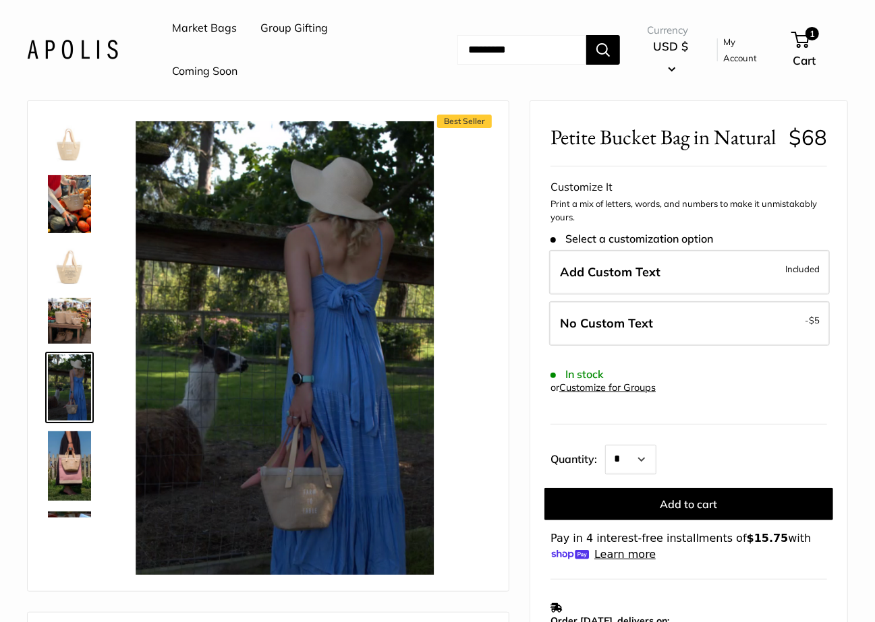
click at [68, 214] on img at bounding box center [69, 204] width 43 height 58
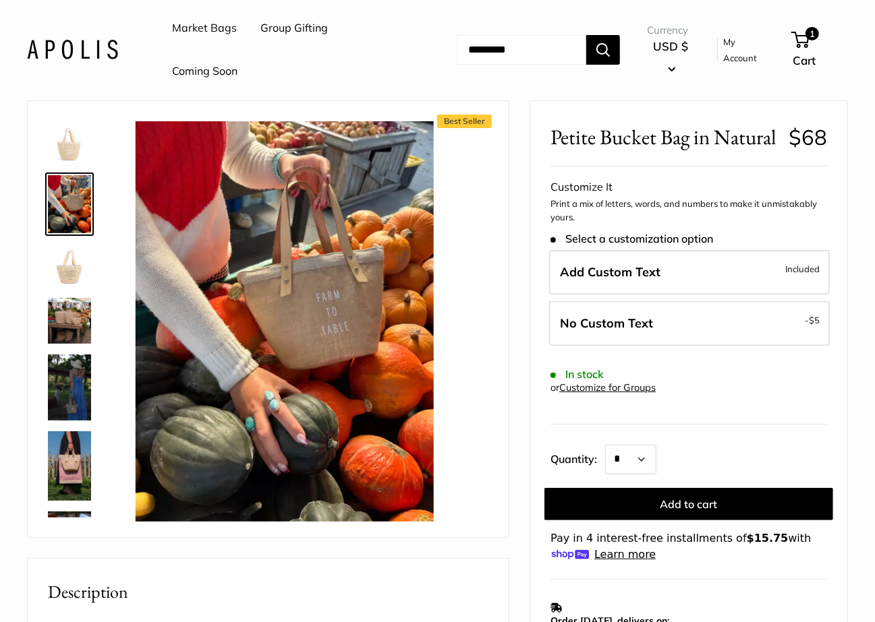
click at [65, 237] on div at bounding box center [74, 315] width 65 height 405
click at [69, 310] on img at bounding box center [69, 321] width 43 height 46
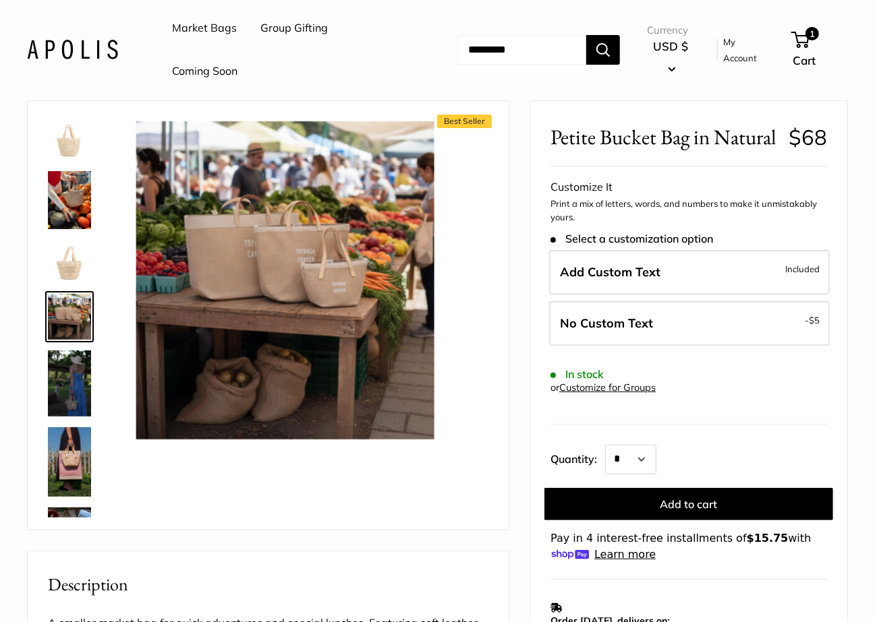
click at [68, 373] on img at bounding box center [69, 383] width 43 height 65
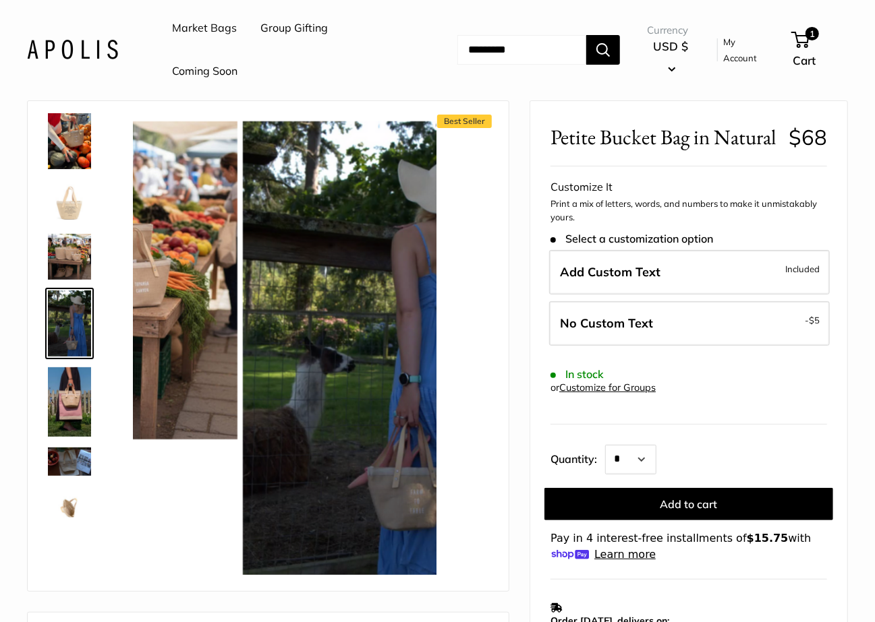
scroll to position [70, 0]
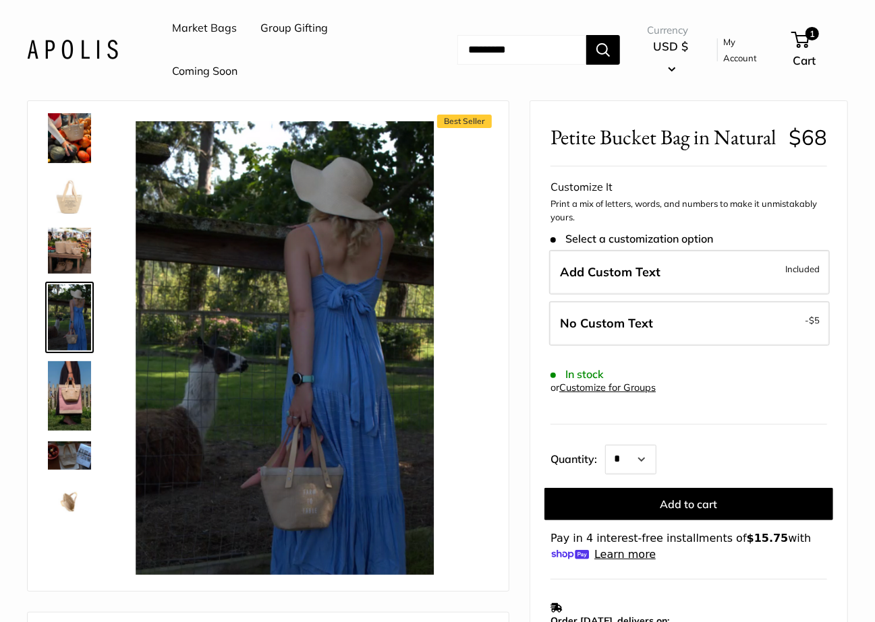
click at [69, 415] on img at bounding box center [69, 395] width 43 height 69
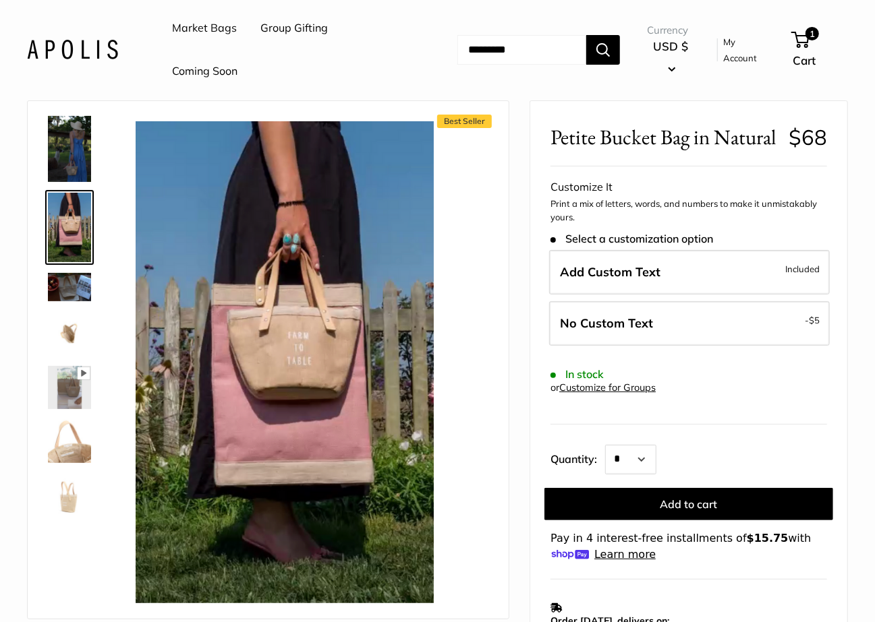
scroll to position [243, 0]
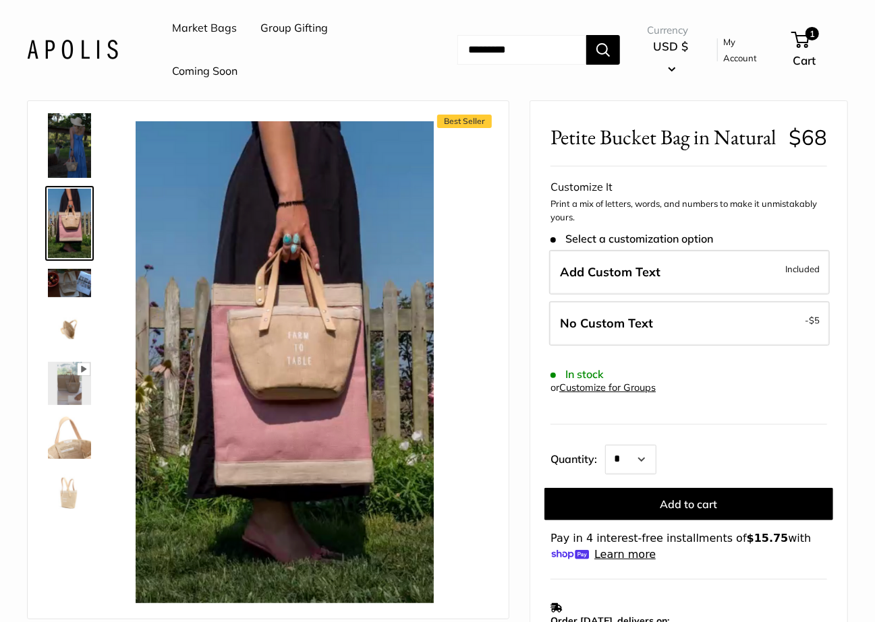
click at [77, 282] on img at bounding box center [69, 283] width 43 height 28
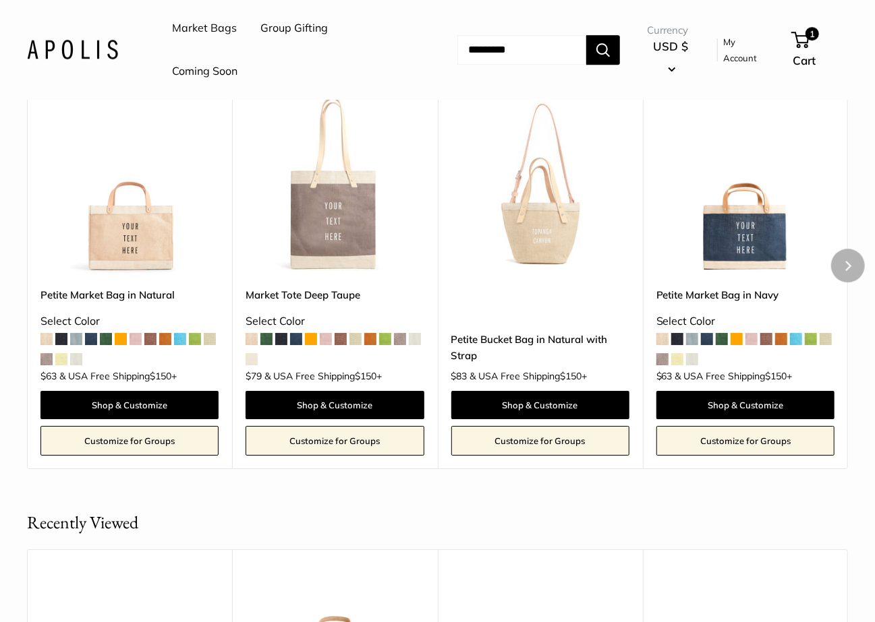
scroll to position [1848, 0]
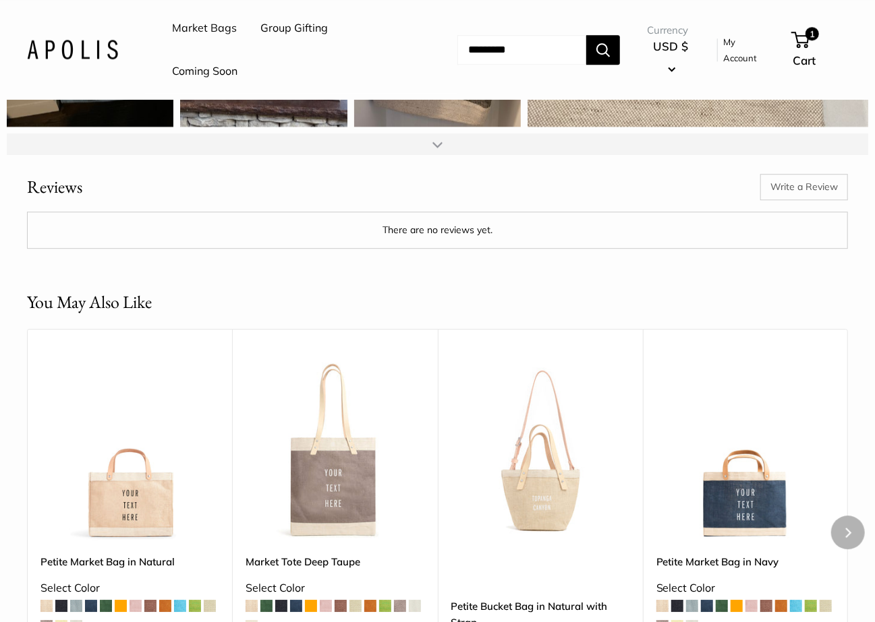
click at [0, 0] on img at bounding box center [0, 0] width 0 height 0
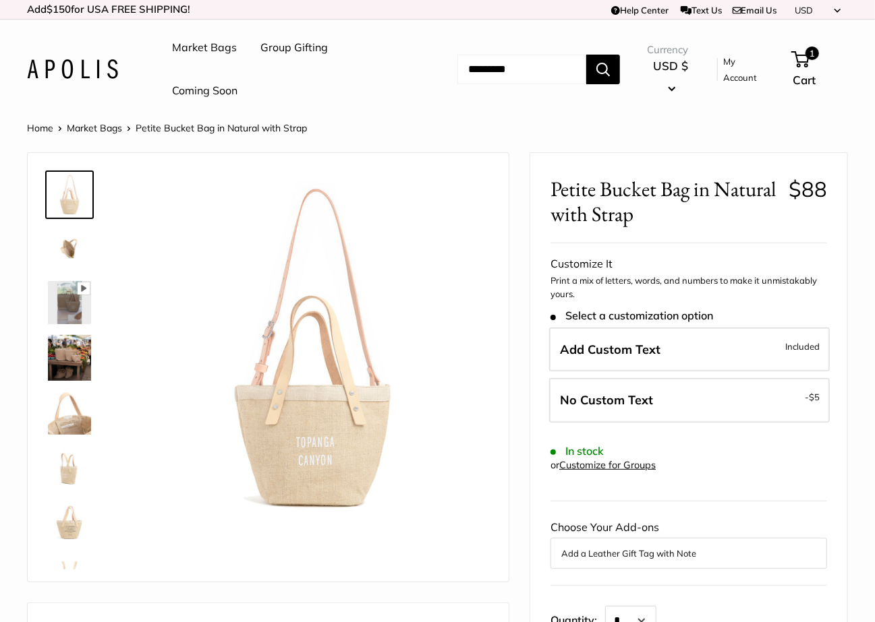
click at [63, 257] on img at bounding box center [69, 248] width 43 height 43
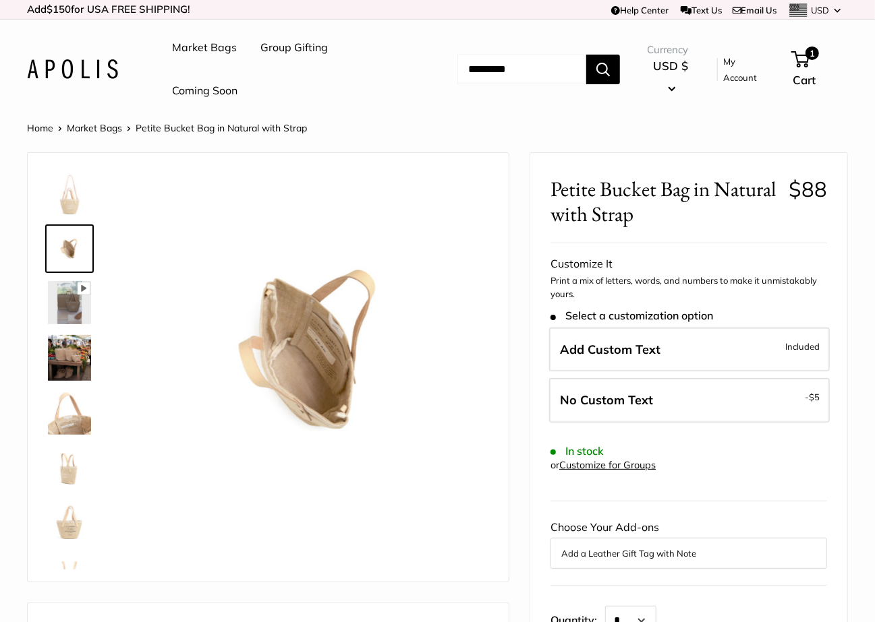
click at [66, 381] on link at bounding box center [69, 357] width 49 height 51
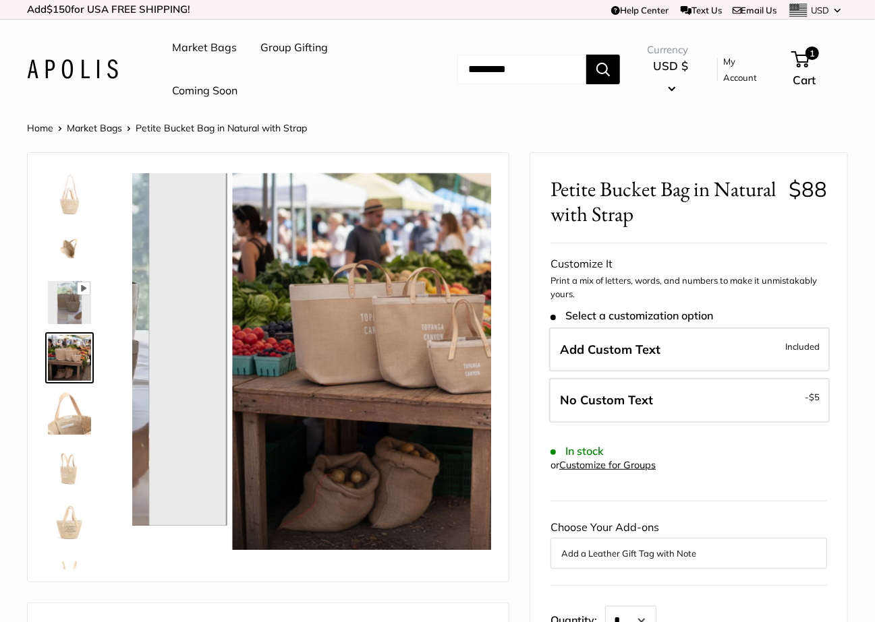
click at [68, 426] on img at bounding box center [69, 413] width 43 height 43
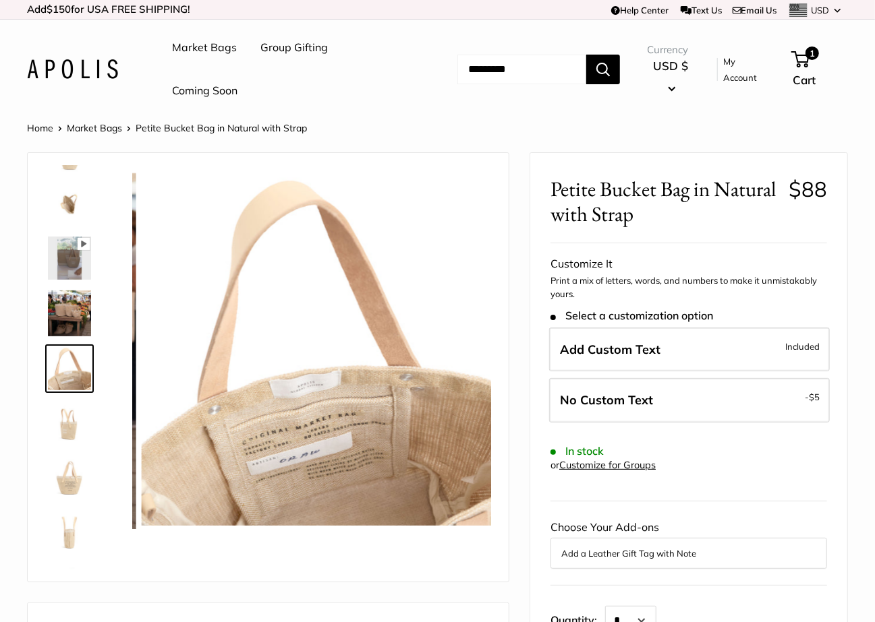
click at [68, 469] on img at bounding box center [69, 476] width 43 height 43
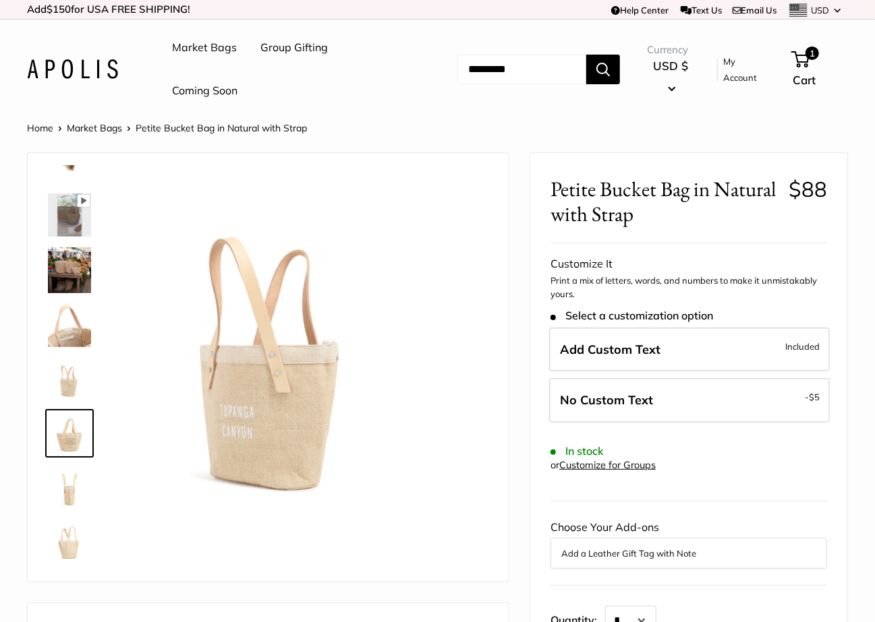
scroll to position [89, 0]
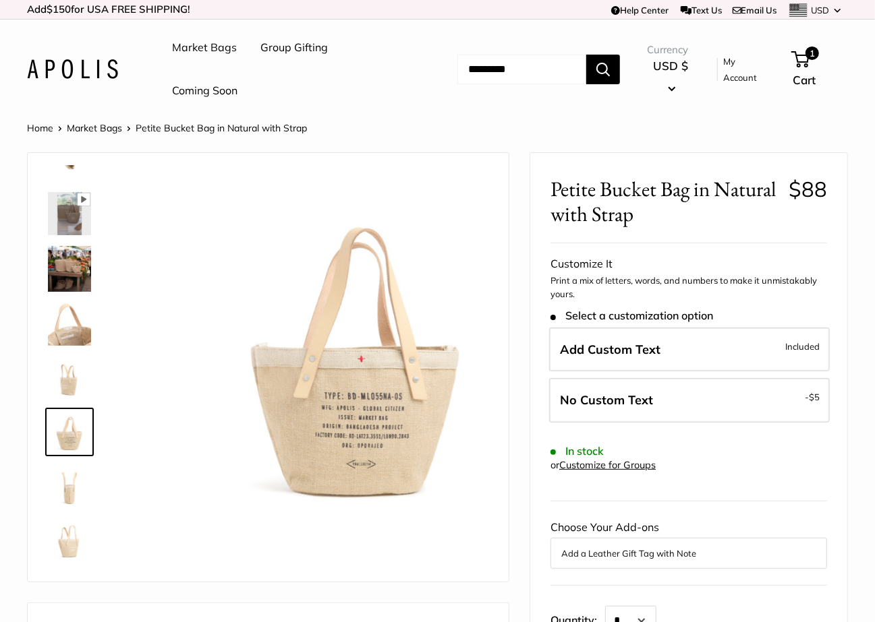
click at [68, 512] on div at bounding box center [74, 367] width 65 height 405
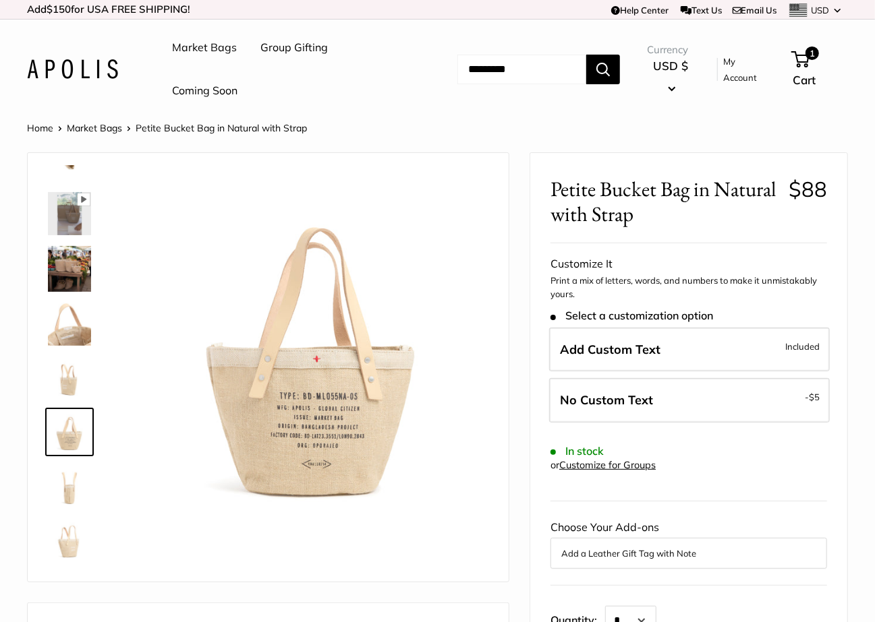
click at [70, 533] on img at bounding box center [69, 540] width 43 height 43
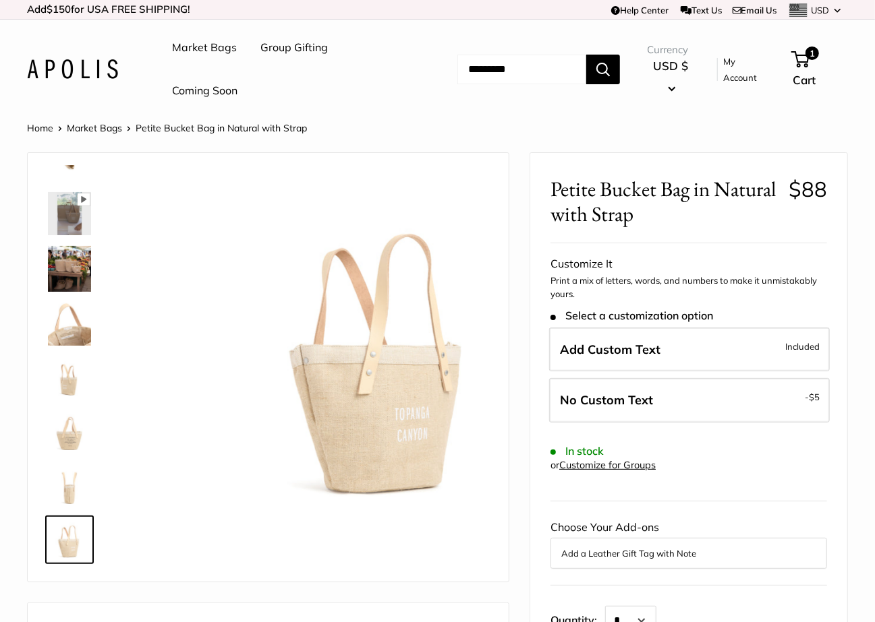
click at [68, 492] on img at bounding box center [69, 486] width 43 height 43
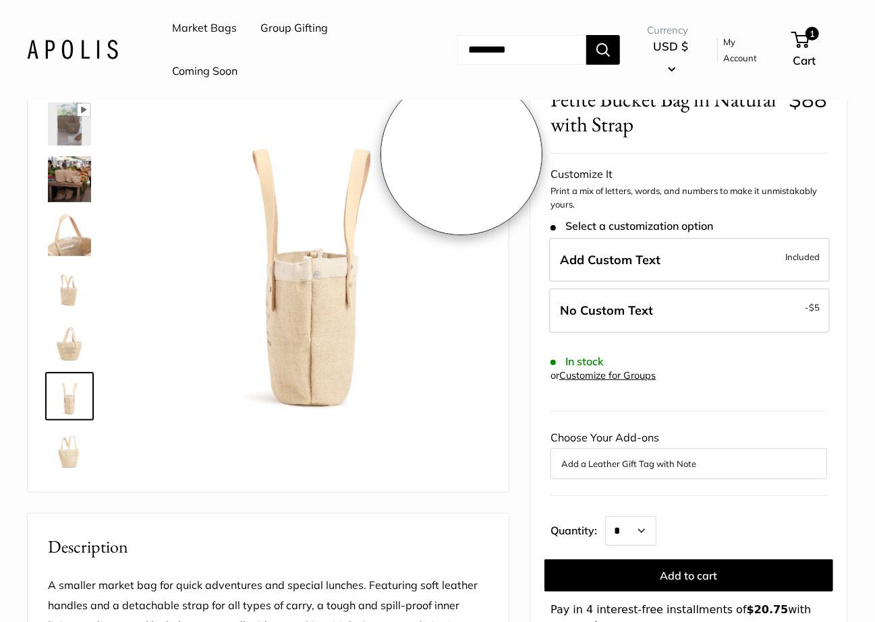
scroll to position [92, 0]
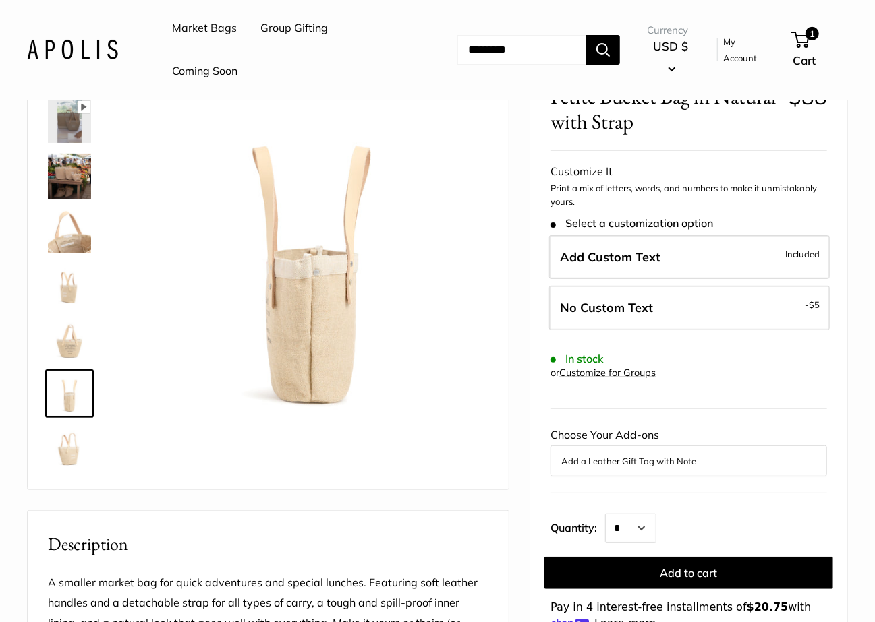
click at [63, 232] on img at bounding box center [69, 231] width 43 height 43
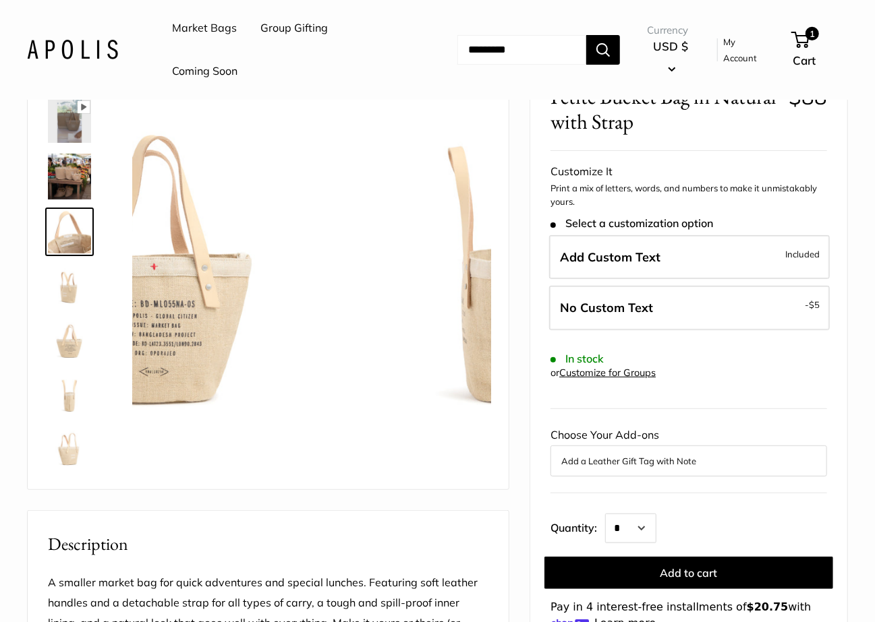
scroll to position [45, 0]
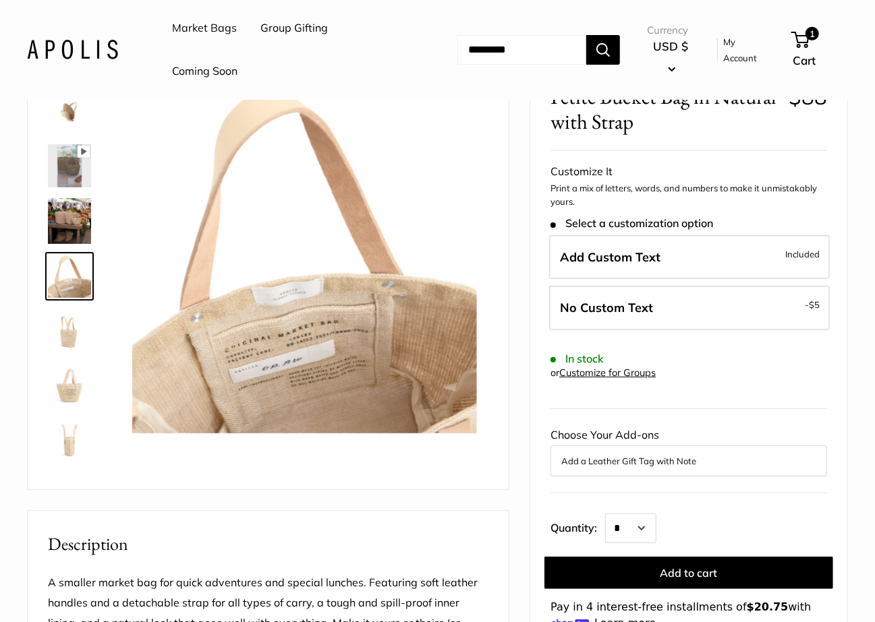
click at [69, 295] on img at bounding box center [69, 276] width 43 height 43
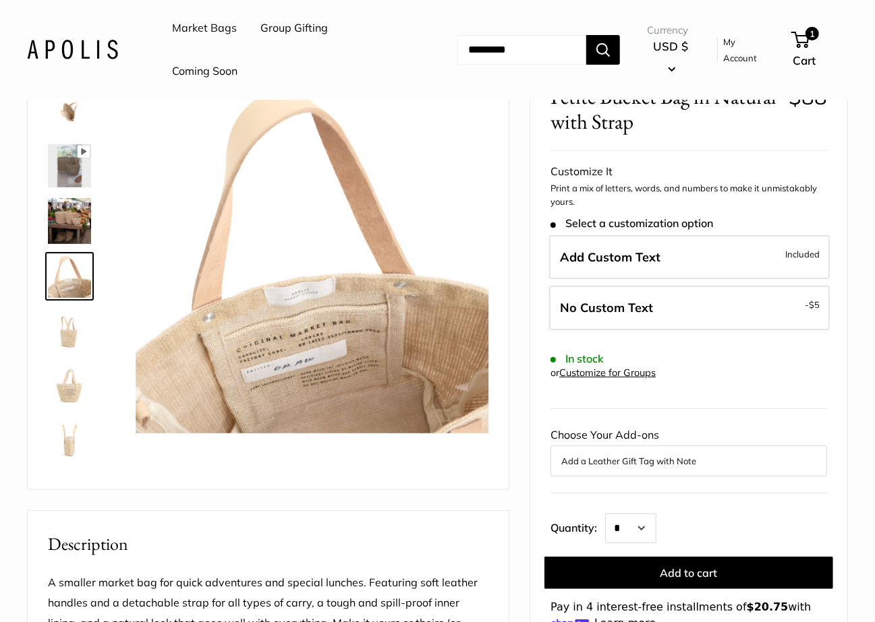
click at [68, 324] on img at bounding box center [69, 330] width 43 height 43
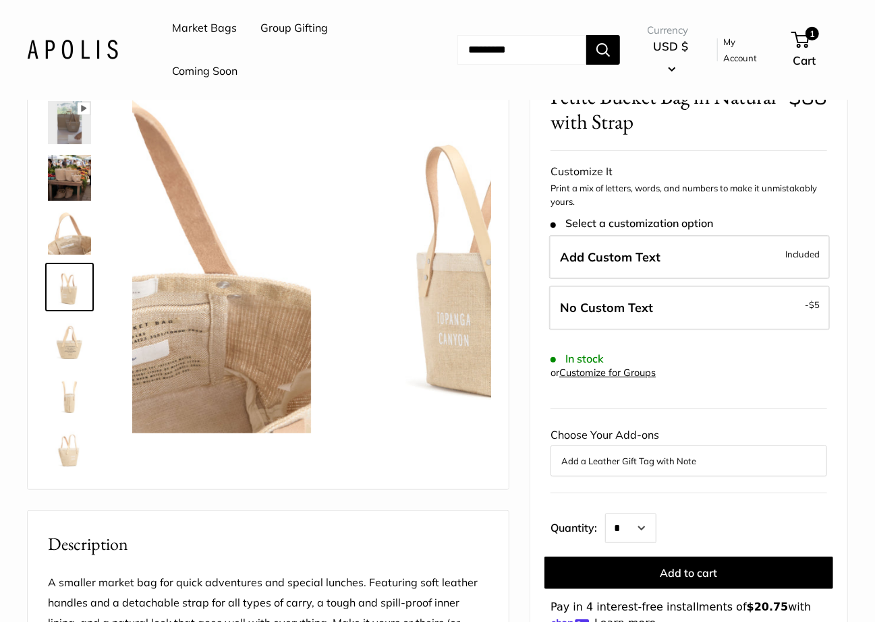
scroll to position [89, 0]
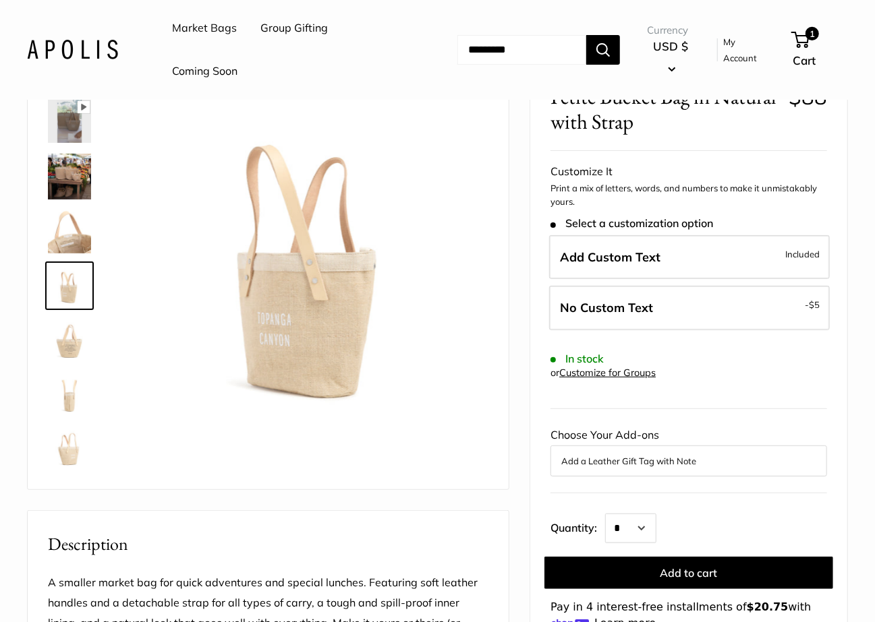
click at [68, 354] on img at bounding box center [69, 339] width 43 height 43
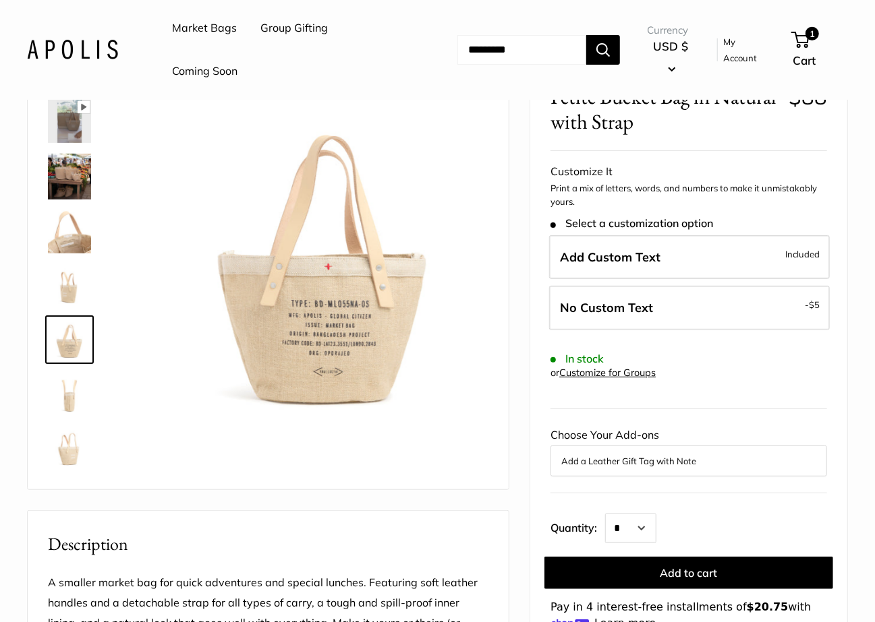
click at [73, 388] on img at bounding box center [69, 393] width 43 height 43
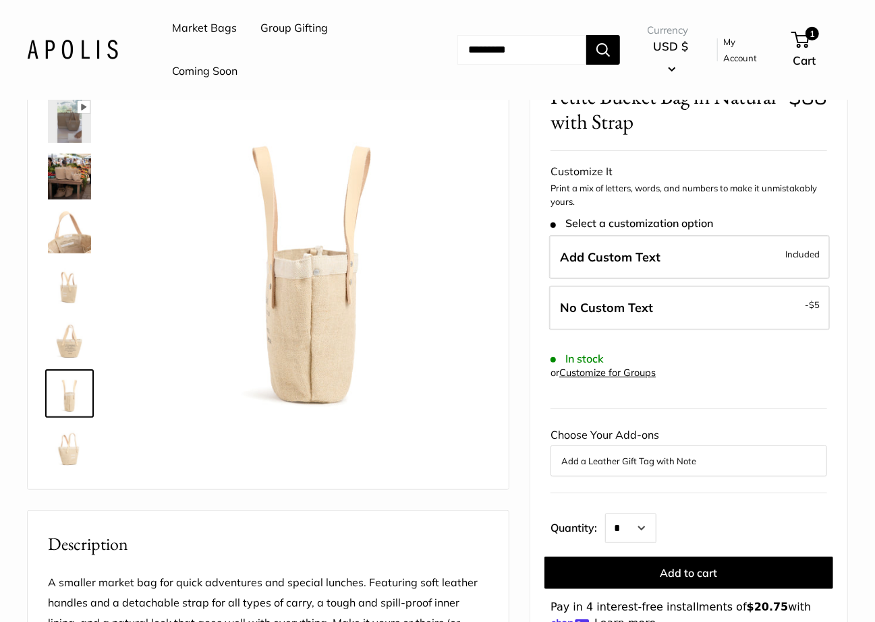
scroll to position [0, 0]
